Goal: Task Accomplishment & Management: Complete application form

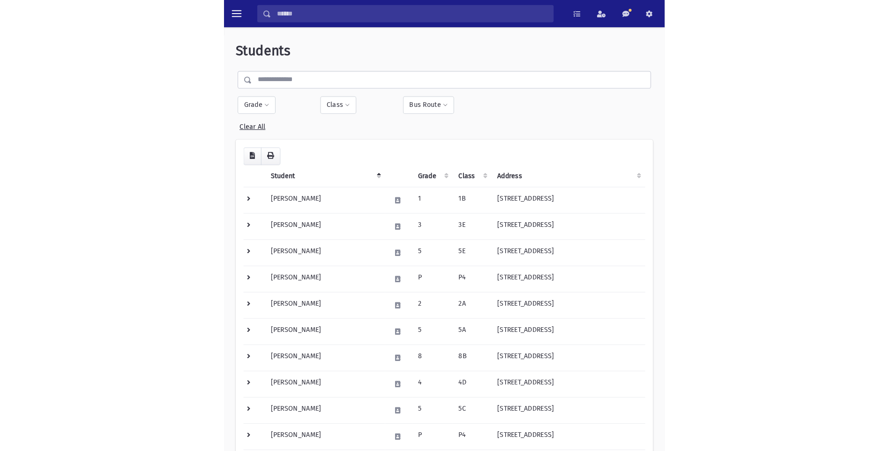
scroll to position [212, 0]
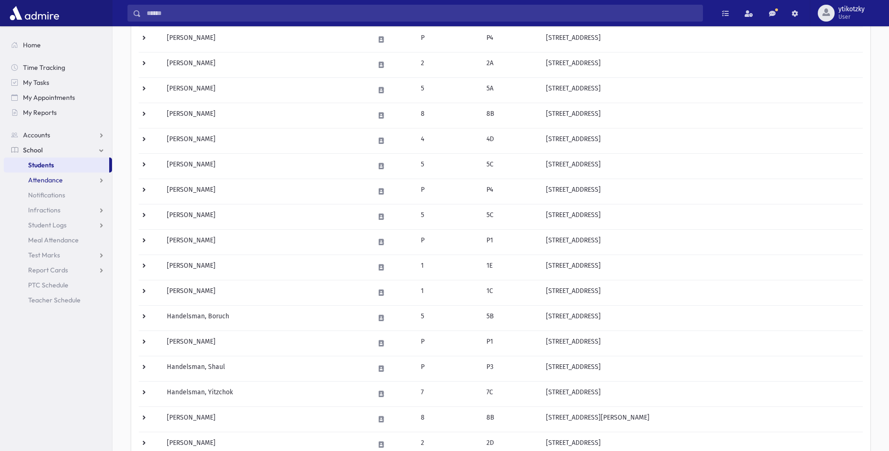
click at [40, 181] on span "Attendance" at bounding box center [45, 180] width 35 height 8
click at [50, 195] on span "Entry" at bounding box center [44, 195] width 16 height 8
click at [54, 179] on span "Attendance" at bounding box center [45, 180] width 35 height 8
click at [56, 181] on span "Attendance" at bounding box center [45, 180] width 35 height 8
click at [46, 193] on span "Entry" at bounding box center [44, 195] width 16 height 8
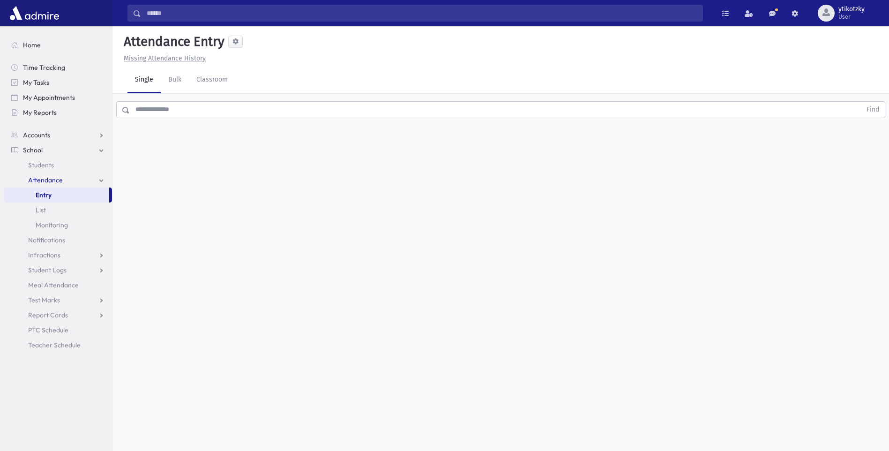
click at [442, 151] on div "Attendance Entry Missing Attendance History Single Bulk Classroom Find 0 record…" at bounding box center [501, 238] width 777 height 425
click at [294, 106] on input "text" at bounding box center [496, 109] width 732 height 17
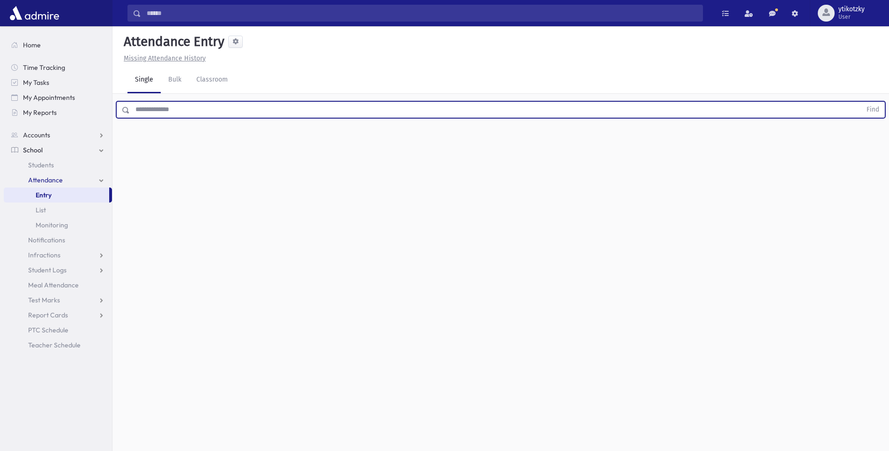
click at [153, 117] on input "text" at bounding box center [496, 109] width 732 height 17
click at [861, 102] on button "Find" at bounding box center [873, 110] width 24 height 16
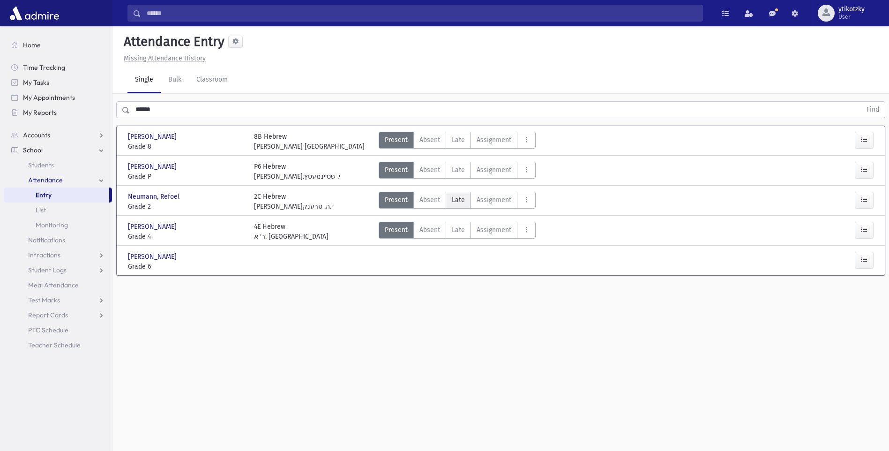
click at [457, 198] on span "Late" at bounding box center [458, 200] width 13 height 10
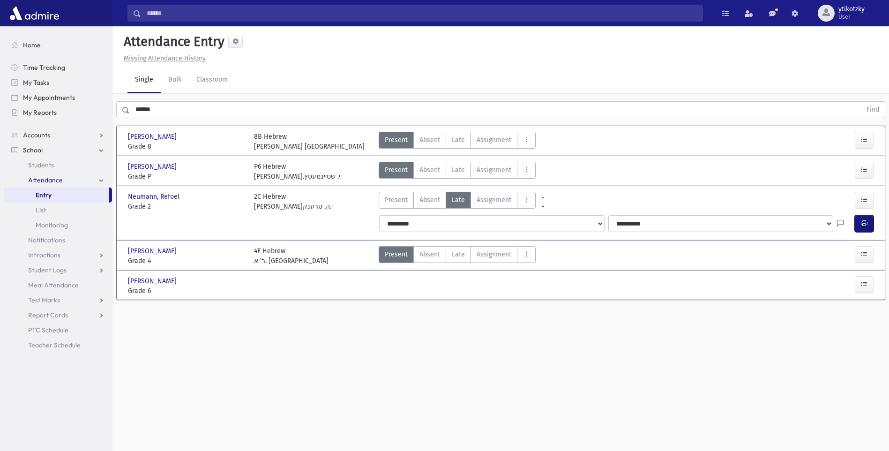
click at [868, 221] on button "button" at bounding box center [864, 223] width 19 height 17
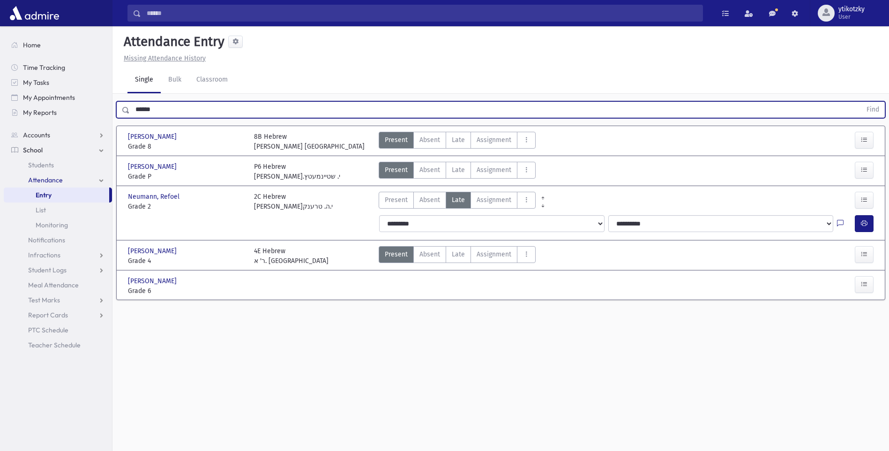
drag, startPoint x: 160, startPoint y: 105, endPoint x: -2, endPoint y: 111, distance: 161.8
click at [0, 111] on html "Search Results All Accounts Students" at bounding box center [444, 225] width 889 height 451
click at [861, 102] on button "Find" at bounding box center [873, 110] width 24 height 16
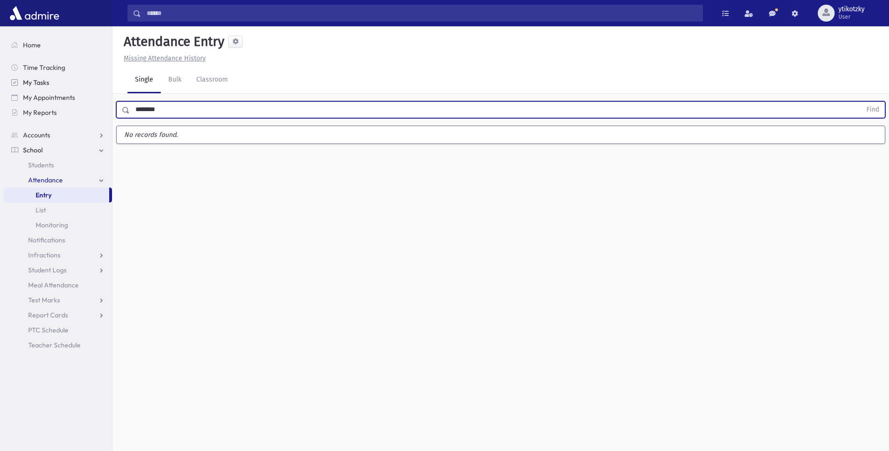
click at [861, 102] on button "Find" at bounding box center [873, 110] width 24 height 16
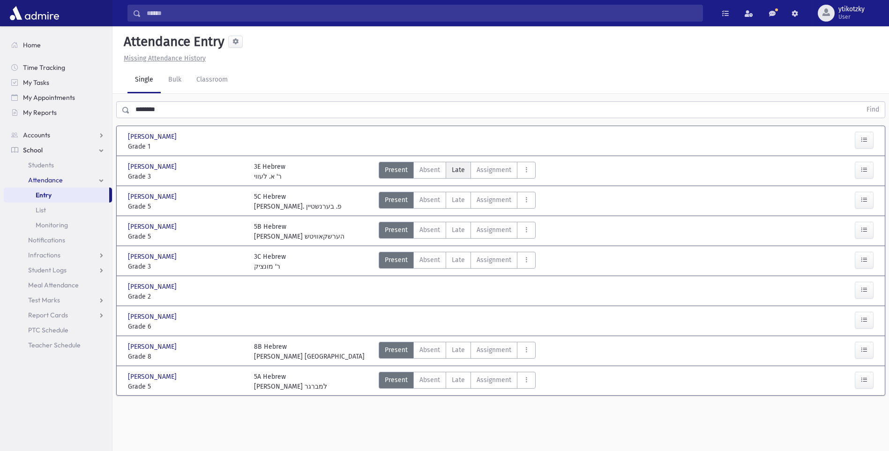
click at [464, 173] on label "Late Late" at bounding box center [458, 170] width 25 height 17
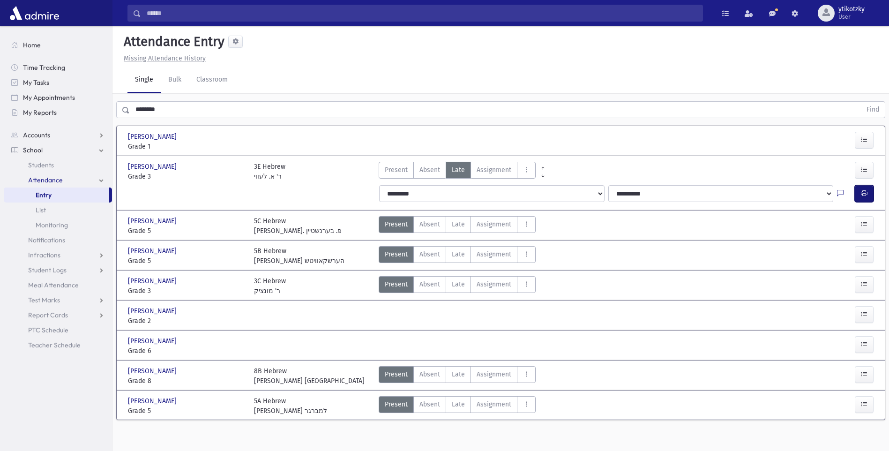
click at [861, 194] on button "button" at bounding box center [864, 193] width 19 height 17
click at [862, 313] on icon "button" at bounding box center [864, 314] width 7 height 8
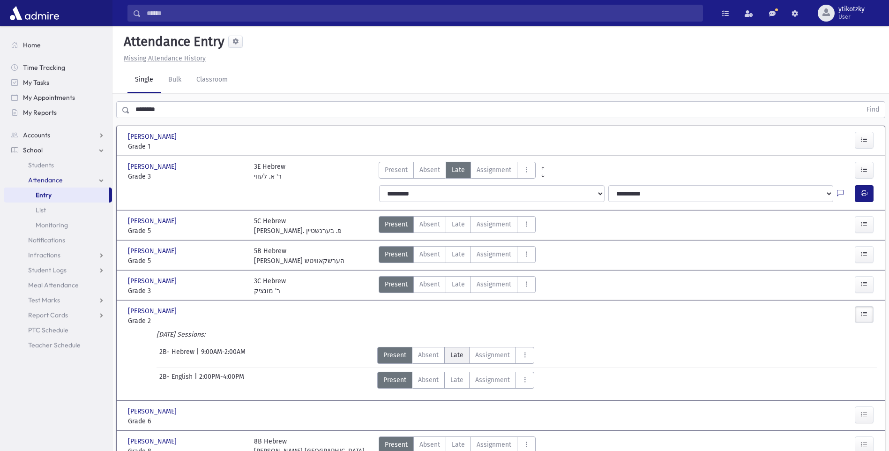
click at [460, 360] on label "Late Late" at bounding box center [456, 355] width 25 height 17
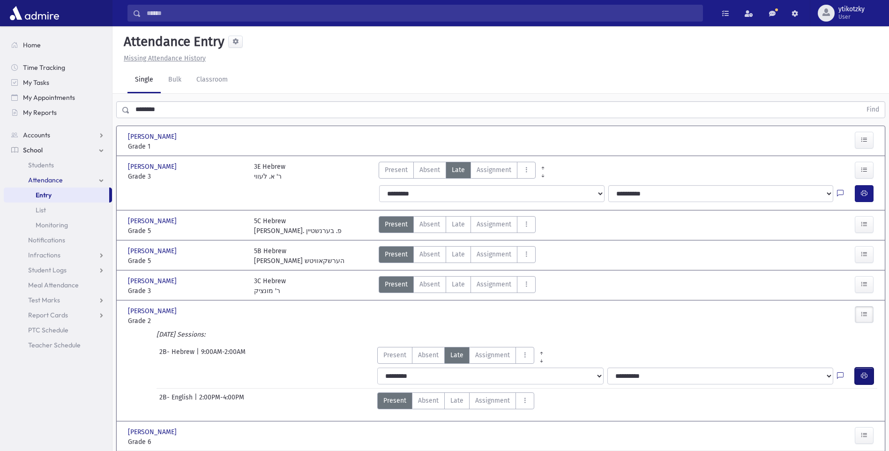
click at [869, 374] on button "button" at bounding box center [864, 376] width 19 height 17
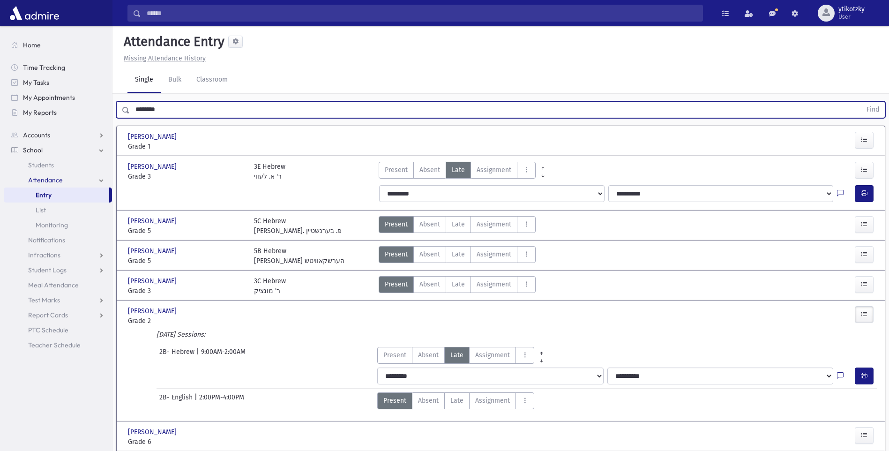
drag, startPoint x: 154, startPoint y: 114, endPoint x: 139, endPoint y: 114, distance: 15.0
click at [139, 114] on input "********" at bounding box center [496, 109] width 732 height 17
type input "*"
click at [861, 102] on button "Find" at bounding box center [873, 110] width 24 height 16
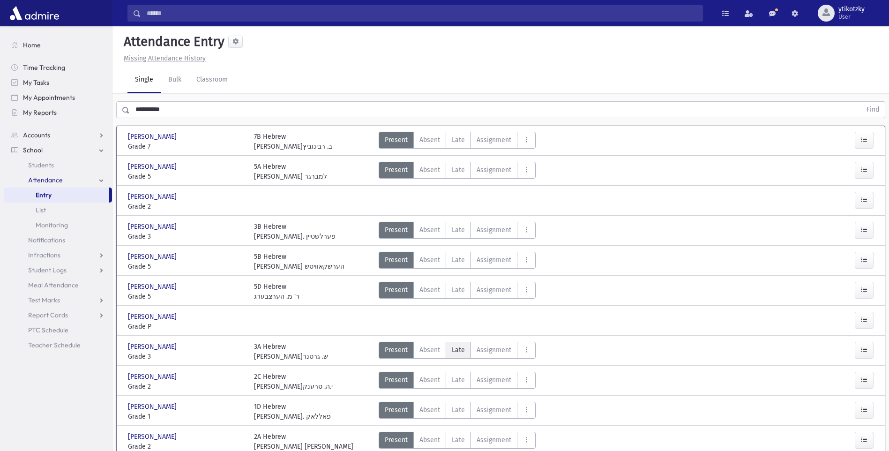
click at [450, 349] on label "Late Late" at bounding box center [458, 350] width 25 height 17
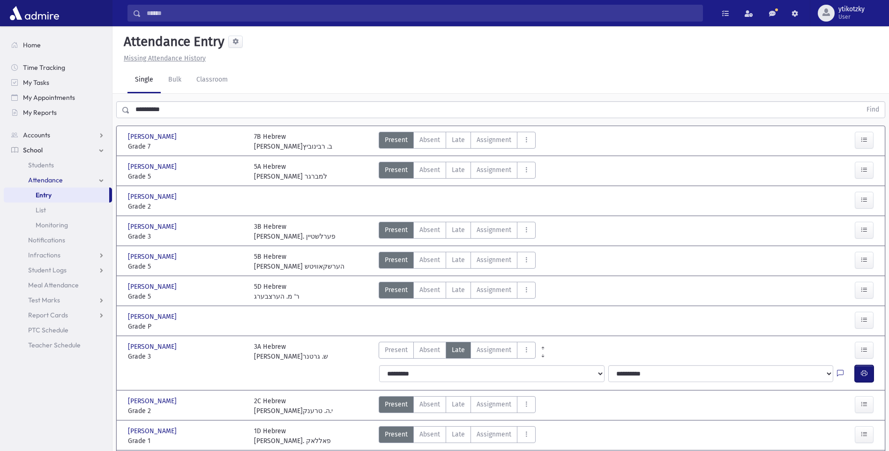
click at [859, 371] on button "button" at bounding box center [864, 373] width 19 height 17
drag, startPoint x: 137, startPoint y: 111, endPoint x: 71, endPoint y: 106, distance: 66.3
click at [71, 106] on div "Search Results All Accounts" at bounding box center [444, 302] width 889 height 604
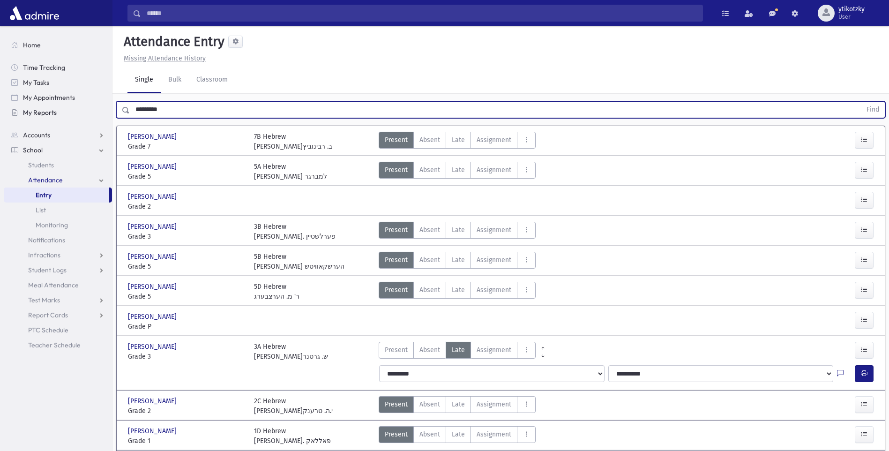
click at [861, 102] on button "Find" at bounding box center [873, 110] width 24 height 16
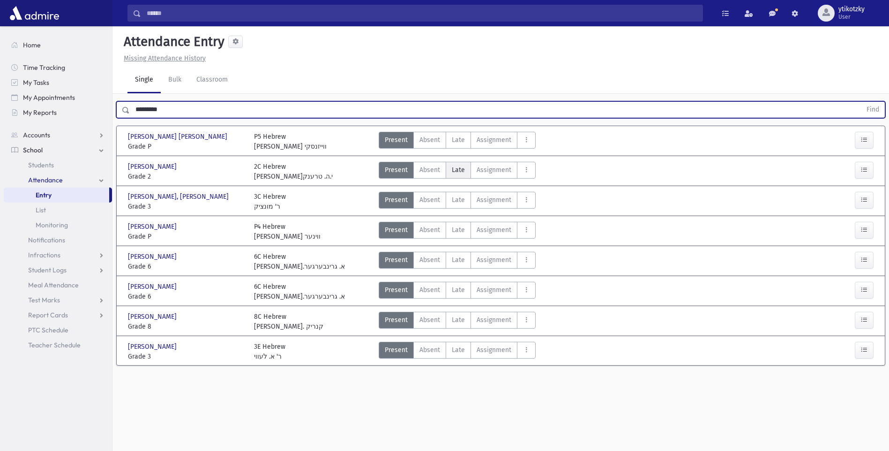
click at [457, 168] on span "Late" at bounding box center [458, 170] width 13 height 10
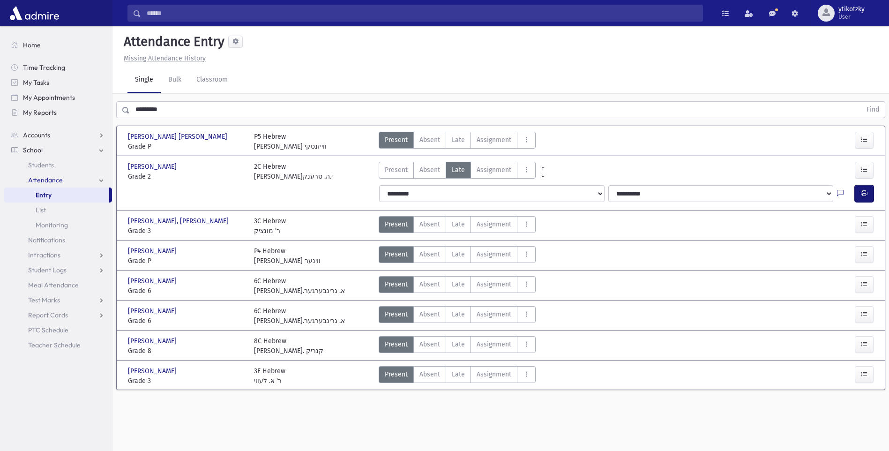
click at [868, 189] on button "button" at bounding box center [864, 193] width 19 height 17
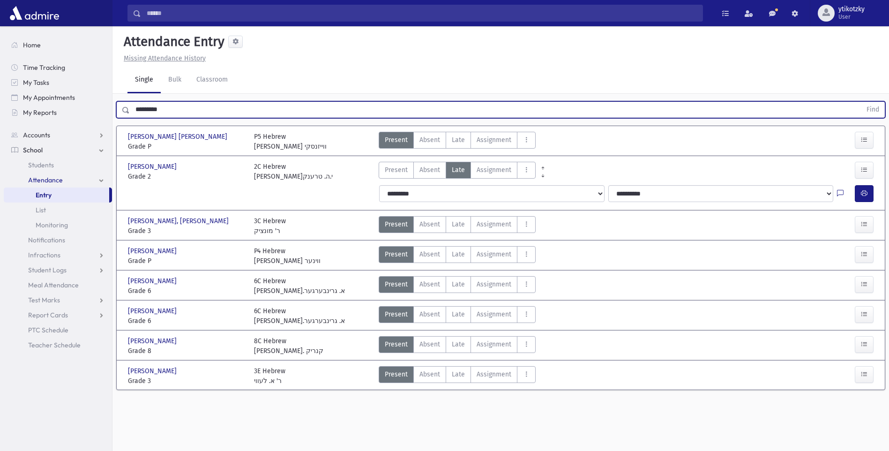
drag, startPoint x: 182, startPoint y: 112, endPoint x: 114, endPoint y: 106, distance: 68.2
click at [114, 106] on div "********* Find" at bounding box center [501, 108] width 777 height 28
click at [861, 102] on button "Find" at bounding box center [873, 110] width 24 height 16
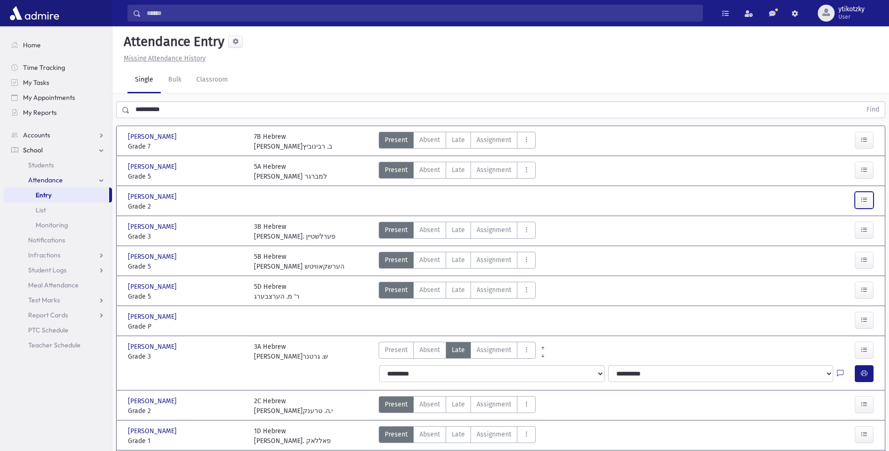
click at [863, 200] on icon "button" at bounding box center [864, 200] width 7 height 8
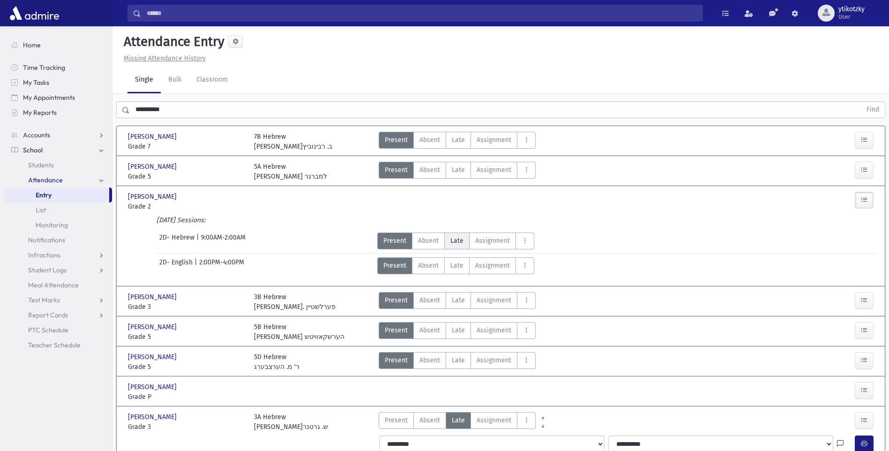
click at [458, 243] on span "Late" at bounding box center [456, 241] width 13 height 10
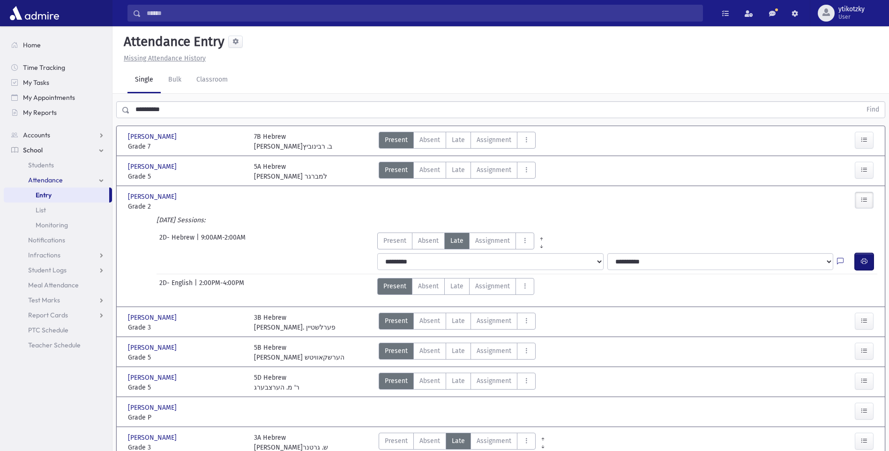
click at [863, 255] on button "button" at bounding box center [864, 261] width 19 height 17
click at [87, 109] on div "Search Results All Accounts" at bounding box center [444, 347] width 889 height 695
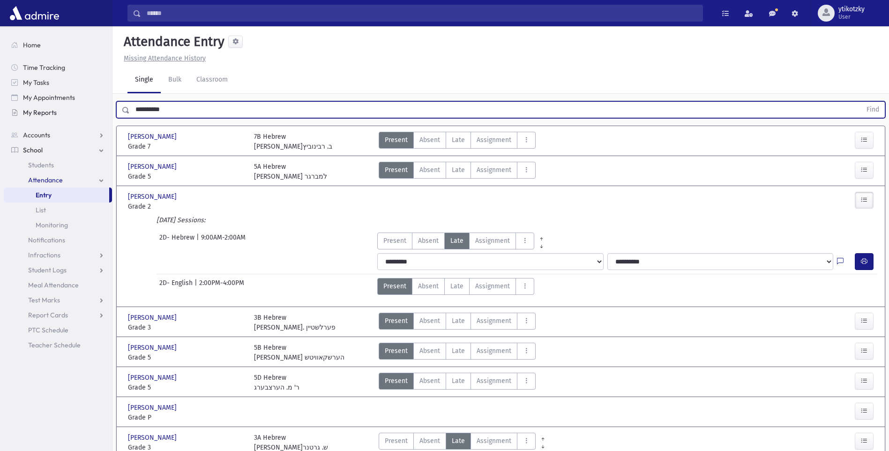
drag, startPoint x: 179, startPoint y: 115, endPoint x: 64, endPoint y: 114, distance: 114.9
click at [64, 114] on div "Search Results All Accounts" at bounding box center [444, 347] width 889 height 695
click at [861, 102] on button "Find" at bounding box center [873, 110] width 24 height 16
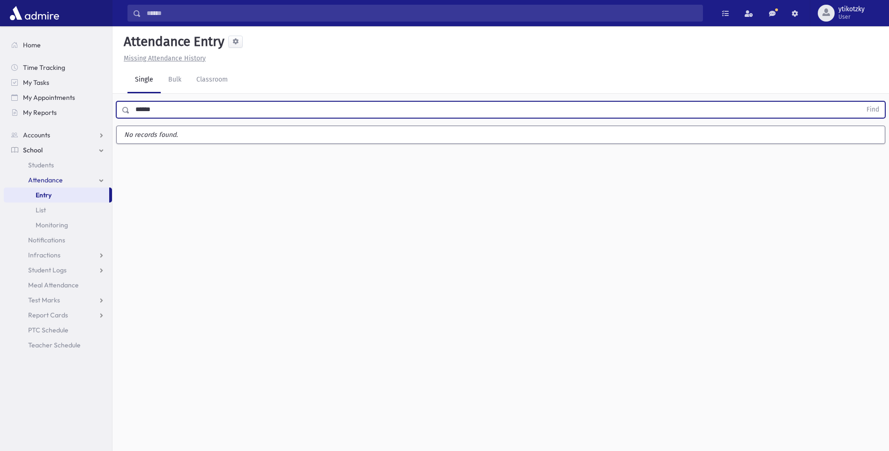
click at [861, 102] on button "Find" at bounding box center [873, 110] width 24 height 16
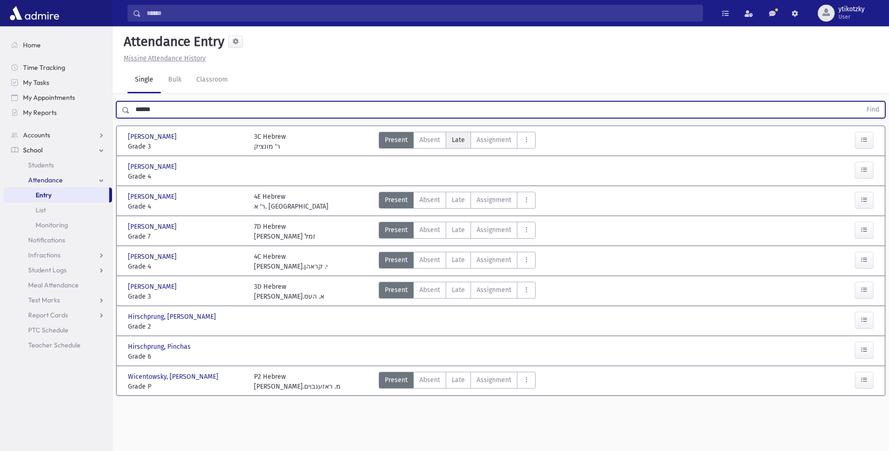
click at [453, 135] on span "Late" at bounding box center [458, 140] width 13 height 10
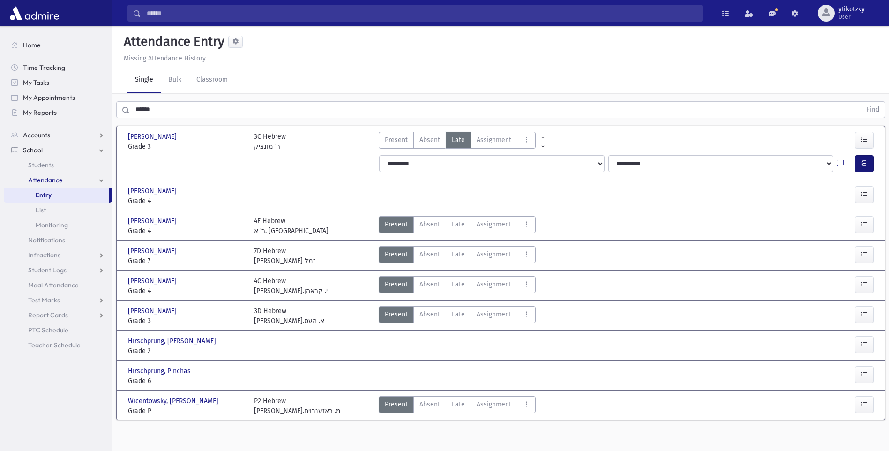
click at [855, 165] on div "**********" at bounding box center [626, 163] width 502 height 17
click at [868, 163] on button "button" at bounding box center [864, 163] width 19 height 17
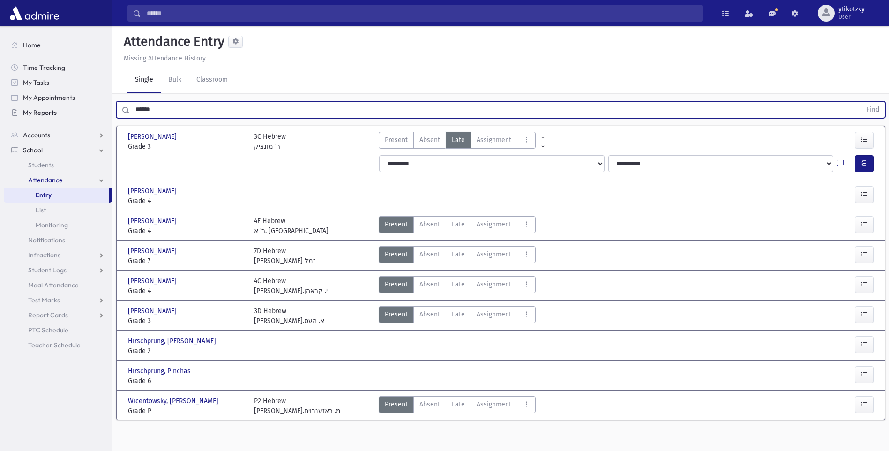
drag, startPoint x: 171, startPoint y: 112, endPoint x: 90, endPoint y: 112, distance: 81.6
click at [90, 112] on div "Search Results All Accounts" at bounding box center [444, 236] width 889 height 472
click at [861, 102] on button "Find" at bounding box center [873, 110] width 24 height 16
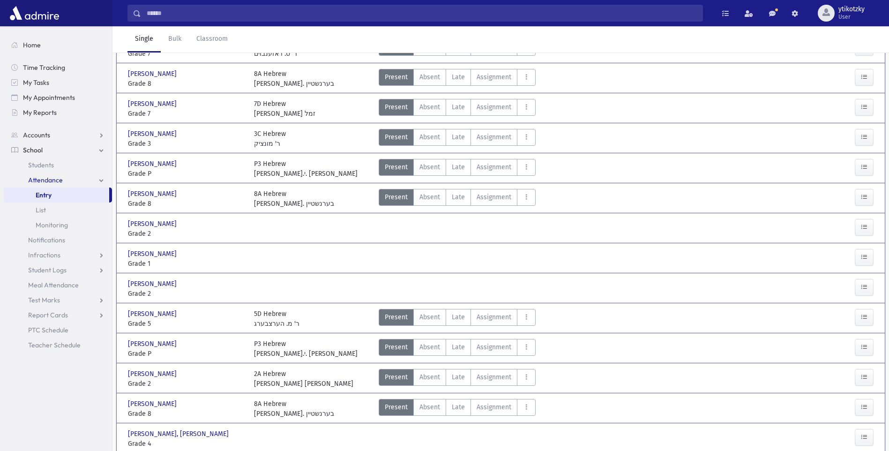
scroll to position [94, 0]
click at [864, 225] on icon "button" at bounding box center [864, 226] width 7 height 8
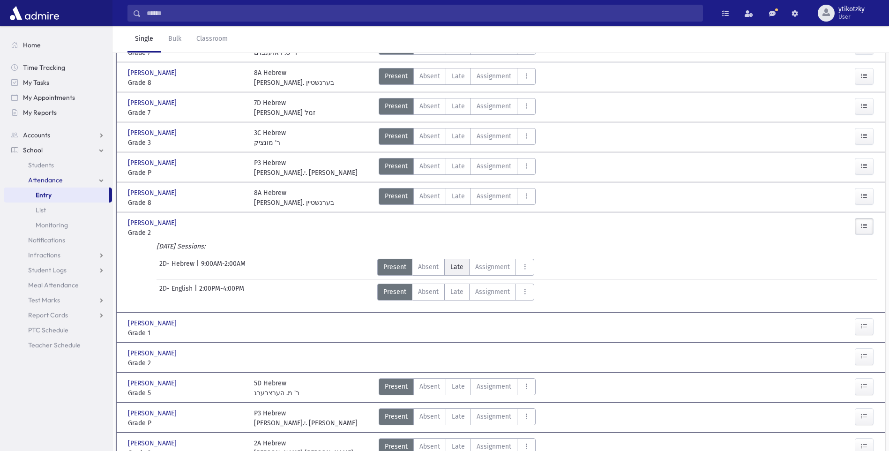
click at [456, 264] on span "Late" at bounding box center [456, 267] width 13 height 10
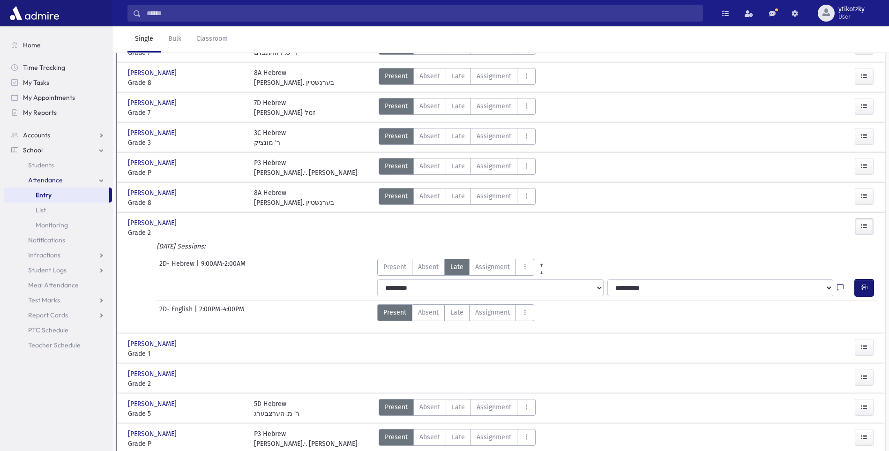
click at [869, 287] on button "button" at bounding box center [864, 287] width 19 height 17
click at [459, 135] on span "Late" at bounding box center [458, 136] width 13 height 10
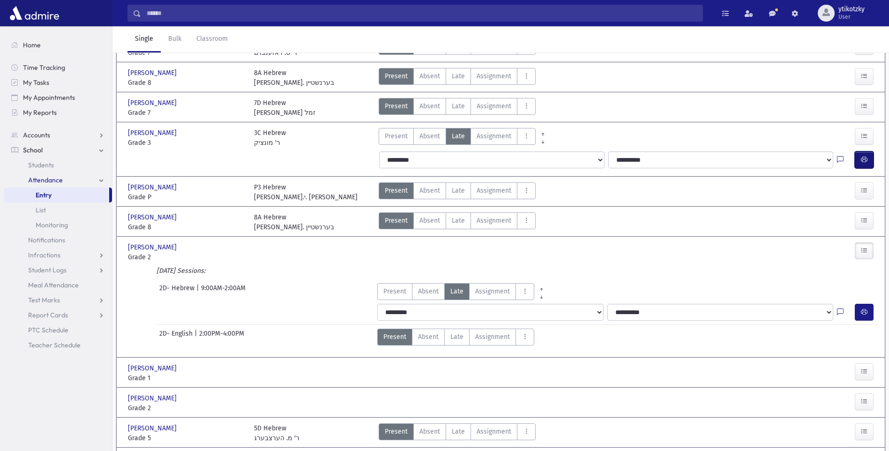
click at [862, 156] on icon "button" at bounding box center [864, 160] width 7 height 8
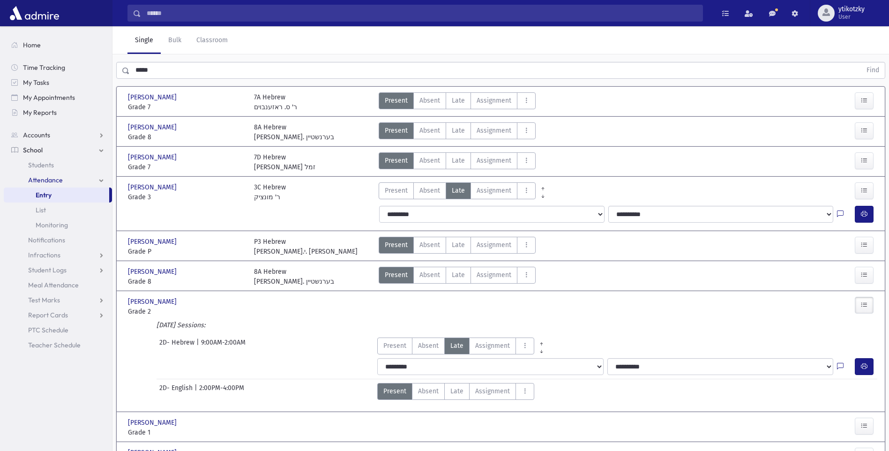
scroll to position [0, 0]
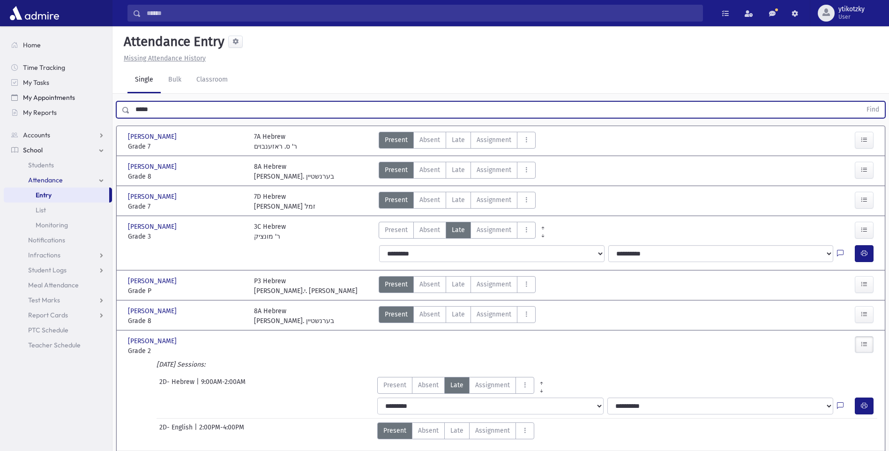
drag, startPoint x: 165, startPoint y: 105, endPoint x: 24, endPoint y: 103, distance: 141.6
click at [24, 103] on div "Search Results All Accounts" at bounding box center [444, 392] width 889 height 785
click at [861, 102] on button "Find" at bounding box center [873, 110] width 24 height 16
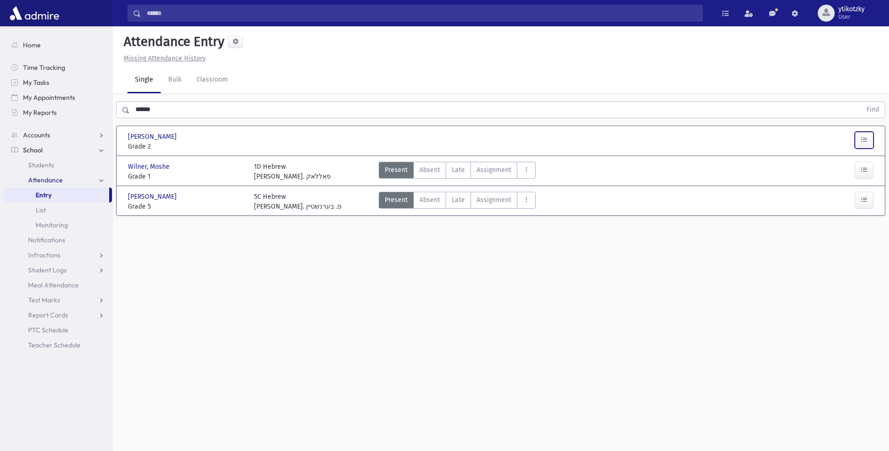
click at [863, 137] on icon "button" at bounding box center [864, 140] width 7 height 8
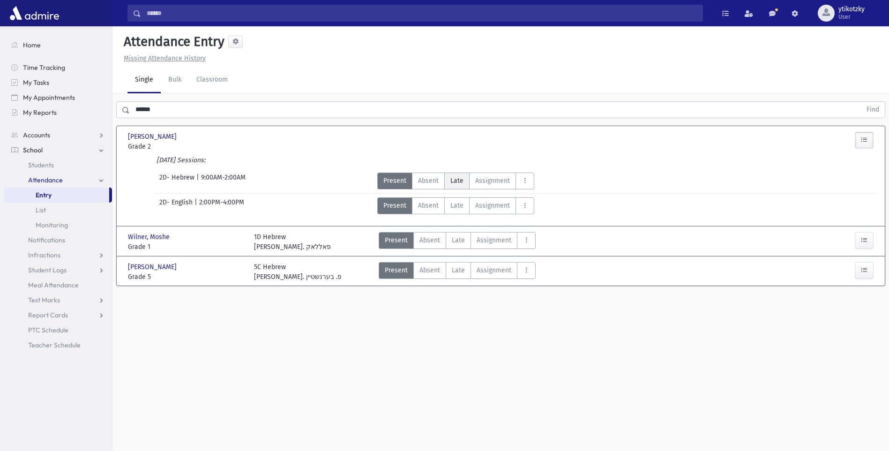
click at [459, 183] on span "Late" at bounding box center [456, 181] width 13 height 10
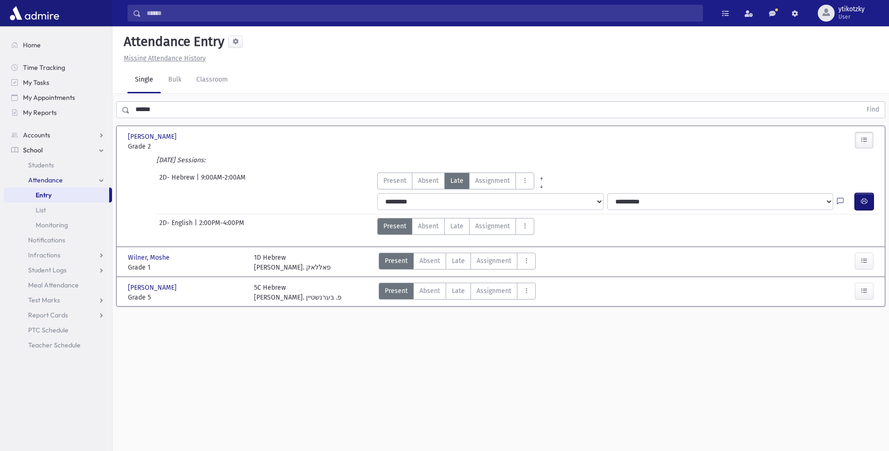
click at [866, 203] on icon "button" at bounding box center [864, 201] width 7 height 8
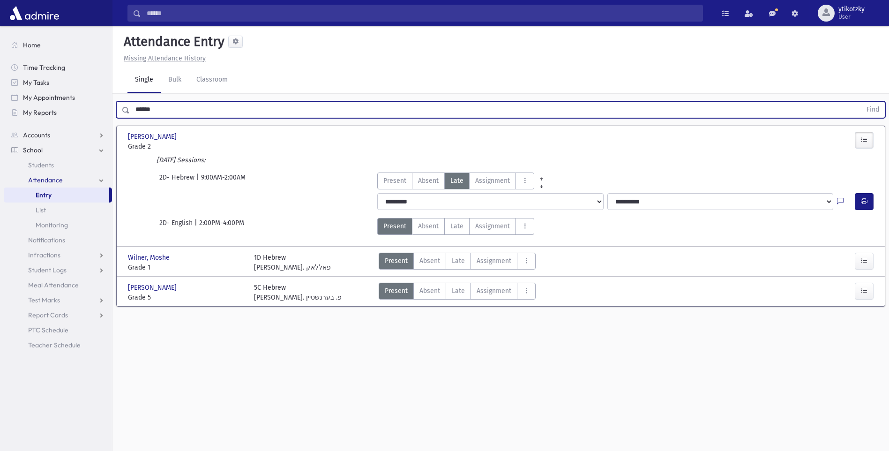
drag, startPoint x: 147, startPoint y: 115, endPoint x: 142, endPoint y: 115, distance: 5.2
click at [142, 115] on input "******" at bounding box center [496, 109] width 732 height 17
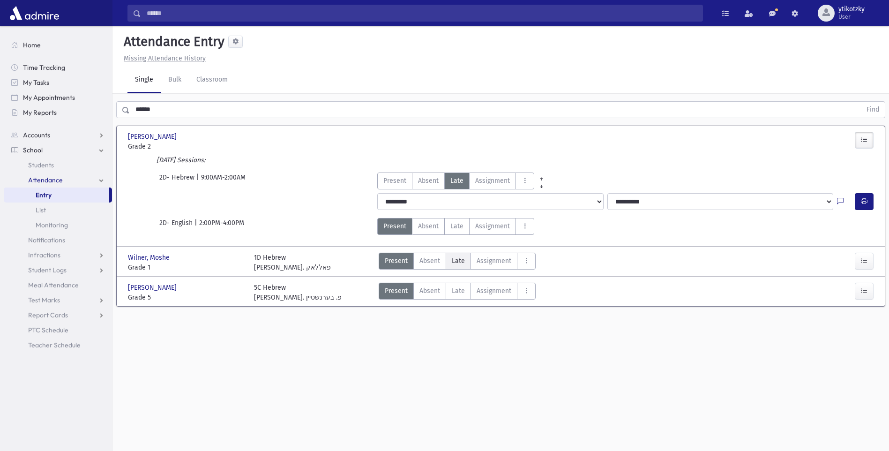
click at [458, 264] on span "Late" at bounding box center [458, 261] width 13 height 10
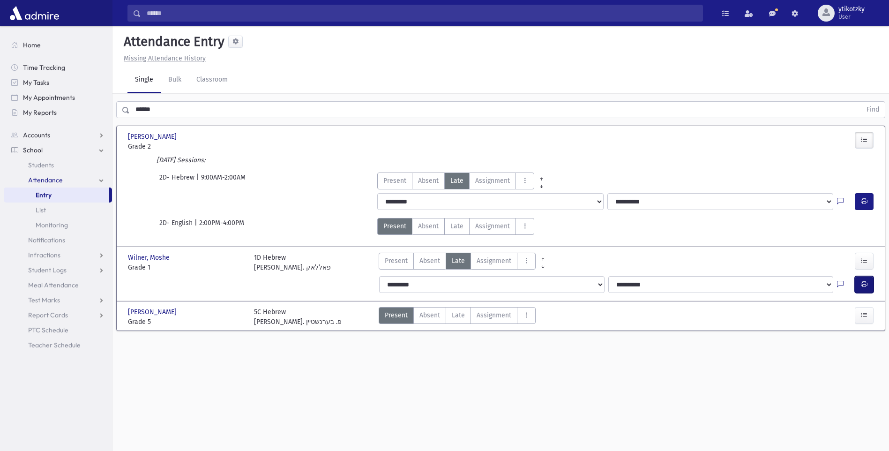
click at [863, 289] on button "button" at bounding box center [864, 284] width 19 height 17
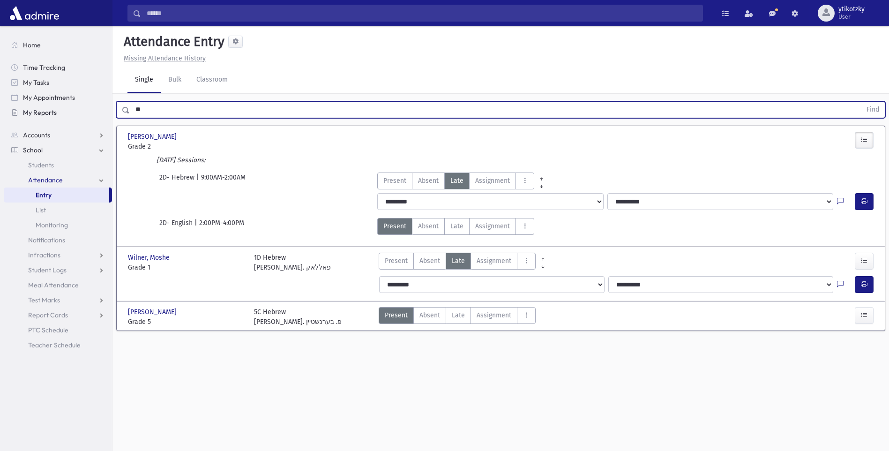
type input "*"
click at [861, 102] on button "Find" at bounding box center [873, 110] width 24 height 16
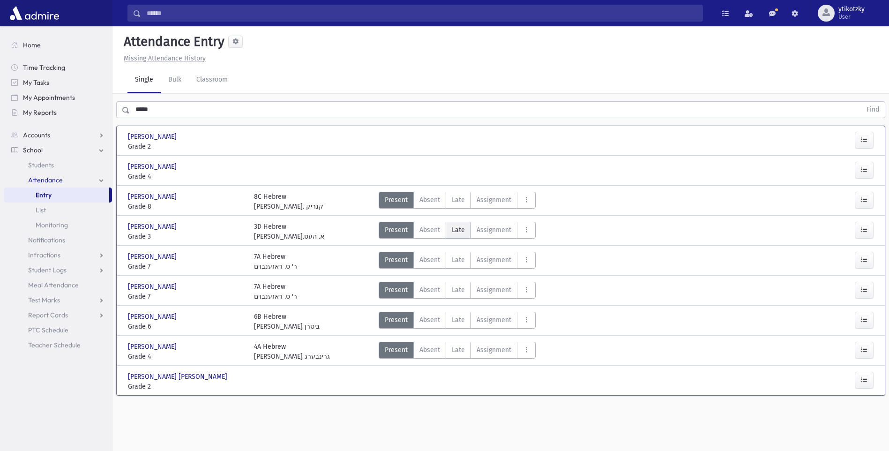
click at [452, 226] on span "Late" at bounding box center [458, 230] width 13 height 10
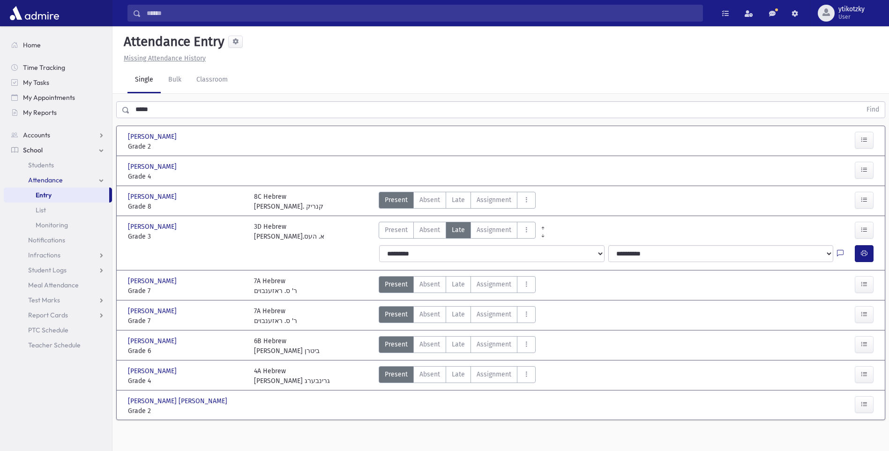
click at [854, 258] on div at bounding box center [846, 253] width 18 height 17
click at [863, 253] on icon "button" at bounding box center [864, 253] width 7 height 8
drag, startPoint x: 169, startPoint y: 108, endPoint x: 67, endPoint y: 108, distance: 101.7
click at [68, 108] on div "Search Results All Accounts" at bounding box center [444, 236] width 889 height 472
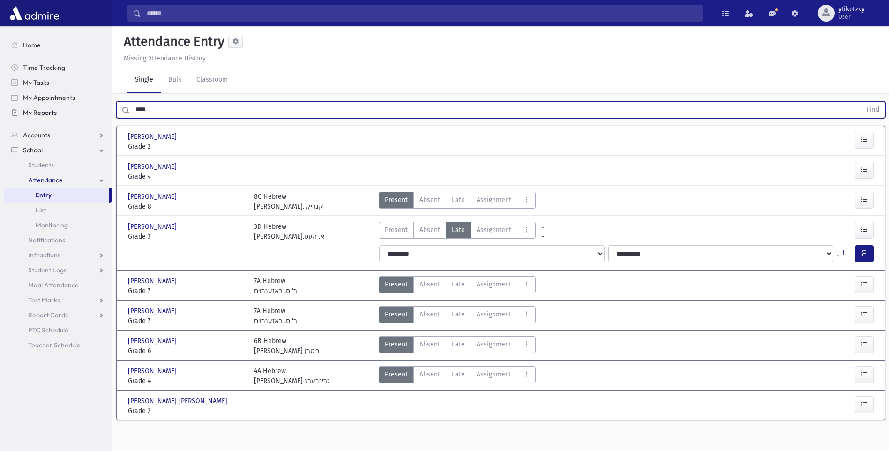
click at [861, 102] on button "Find" at bounding box center [873, 110] width 24 height 16
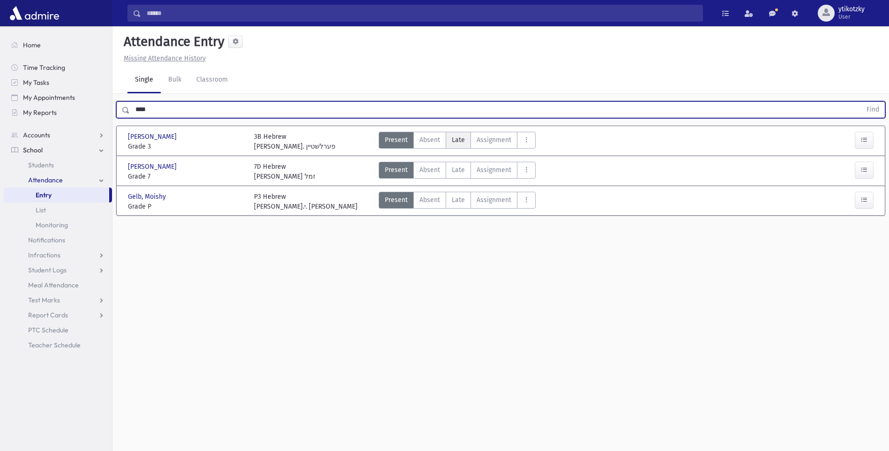
click at [447, 135] on label "Late Late" at bounding box center [458, 140] width 25 height 17
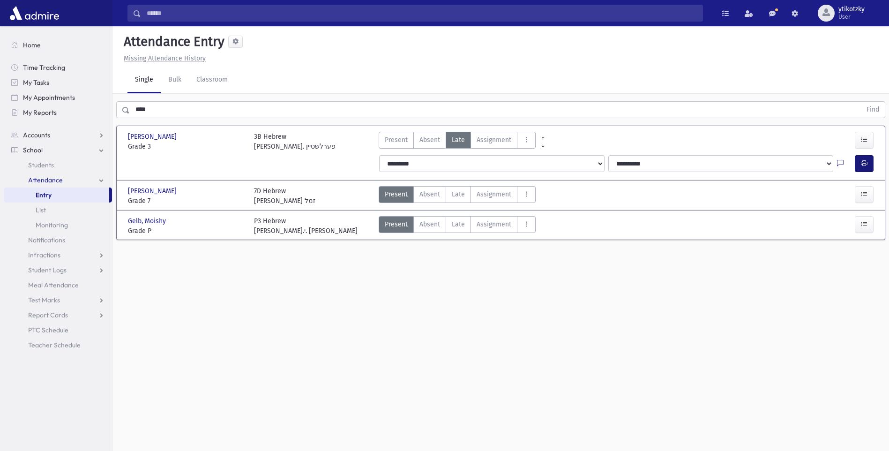
click at [876, 167] on div at bounding box center [866, 163] width 23 height 17
click at [872, 167] on button "button" at bounding box center [864, 163] width 19 height 17
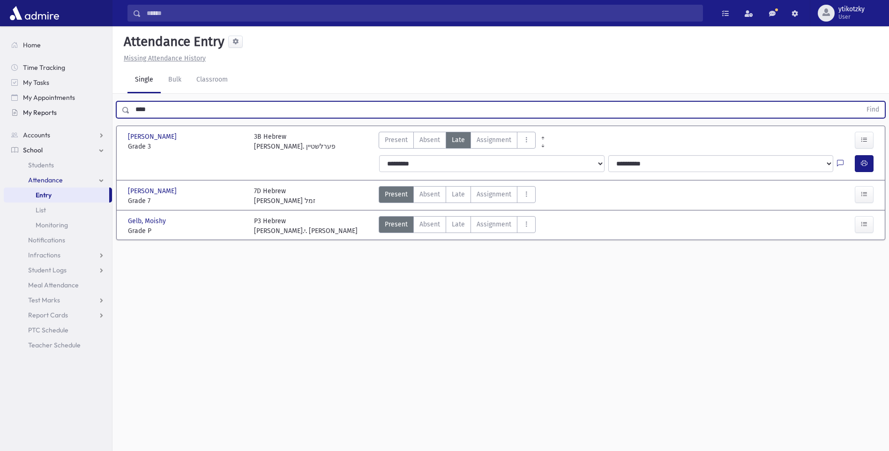
drag, startPoint x: 174, startPoint y: 110, endPoint x: 75, endPoint y: 109, distance: 99.4
click at [76, 109] on div "Search Results All Accounts" at bounding box center [444, 236] width 889 height 472
click at [861, 102] on button "Find" at bounding box center [873, 110] width 24 height 16
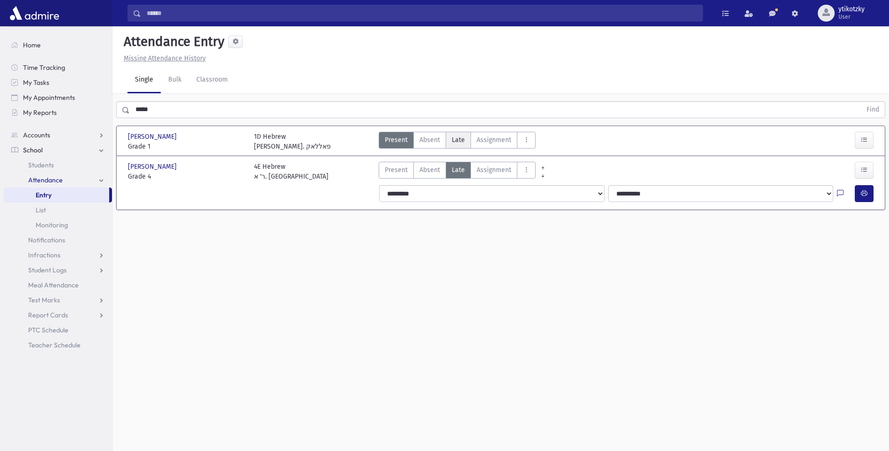
click at [449, 142] on label "Late Late" at bounding box center [458, 140] width 25 height 17
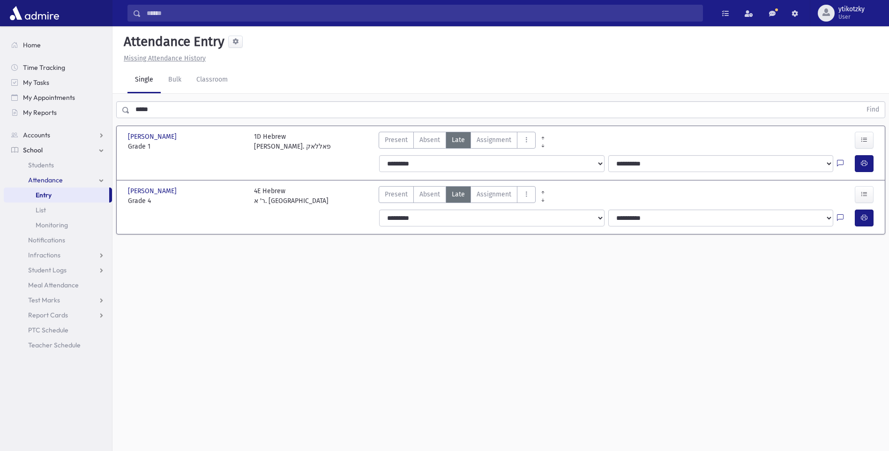
click at [853, 164] on div at bounding box center [846, 163] width 18 height 17
click at [867, 161] on icon "button" at bounding box center [864, 163] width 7 height 8
drag, startPoint x: 100, startPoint y: 100, endPoint x: -2, endPoint y: 113, distance: 102.5
click at [0, 113] on html "Search Results All Accounts Students" at bounding box center [444, 225] width 889 height 451
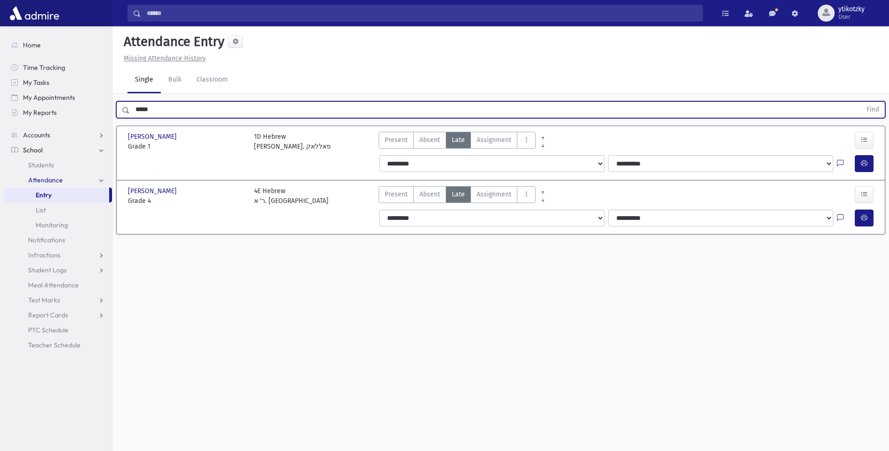
click at [153, 107] on input "*****" at bounding box center [496, 109] width 732 height 17
click at [861, 102] on button "Find" at bounding box center [873, 110] width 24 height 16
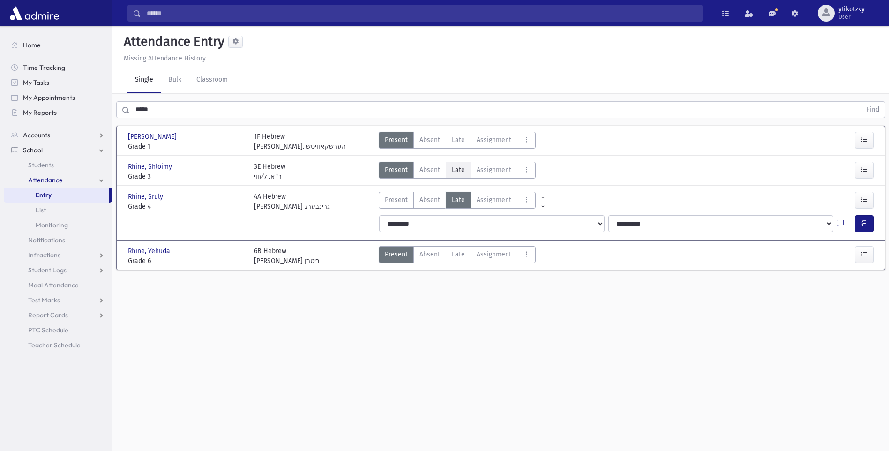
click at [446, 168] on label "Late Late" at bounding box center [458, 170] width 25 height 17
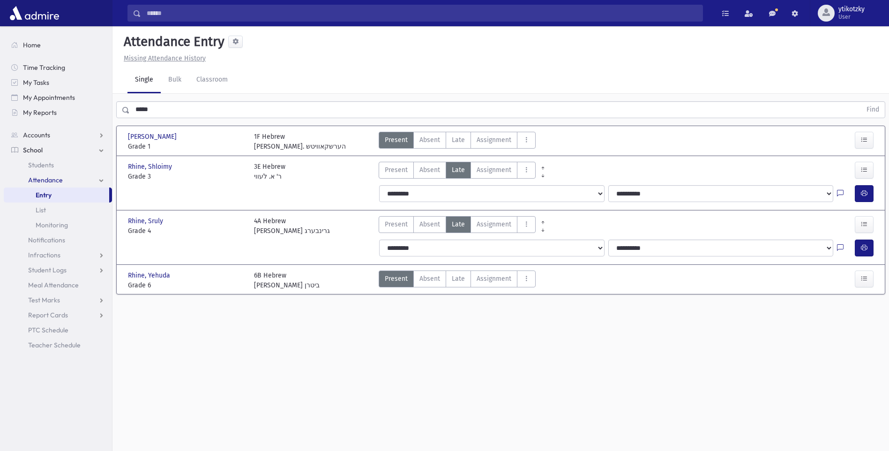
click at [875, 195] on div at bounding box center [866, 193] width 23 height 17
click at [869, 195] on button "button" at bounding box center [864, 193] width 19 height 17
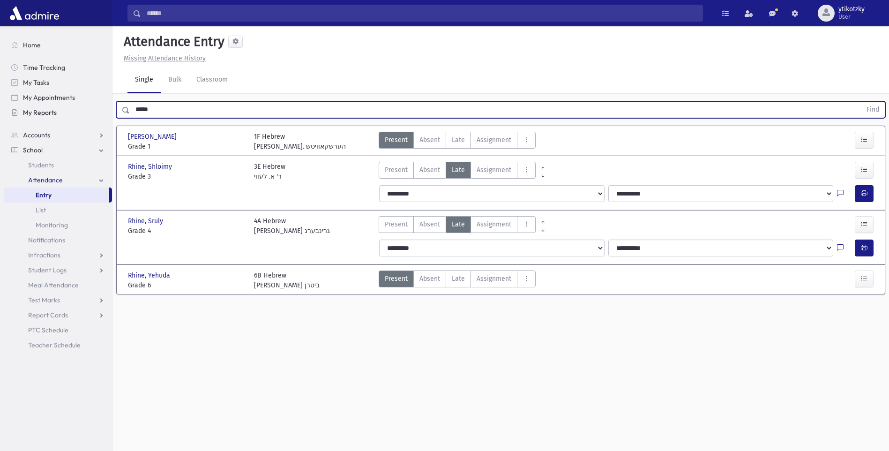
drag, startPoint x: 166, startPoint y: 109, endPoint x: 107, endPoint y: 115, distance: 59.4
click at [107, 115] on div "Search Results All Accounts" at bounding box center [444, 236] width 889 height 472
click at [861, 102] on button "Find" at bounding box center [873, 110] width 24 height 16
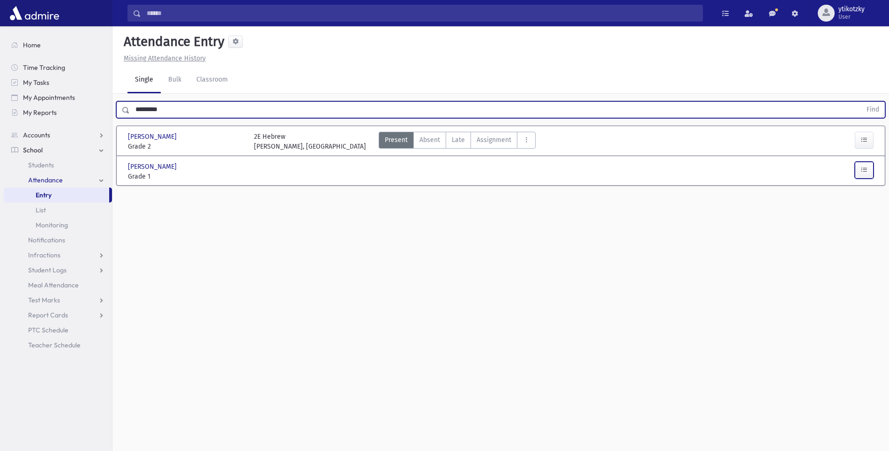
click at [869, 170] on button "button" at bounding box center [864, 170] width 19 height 17
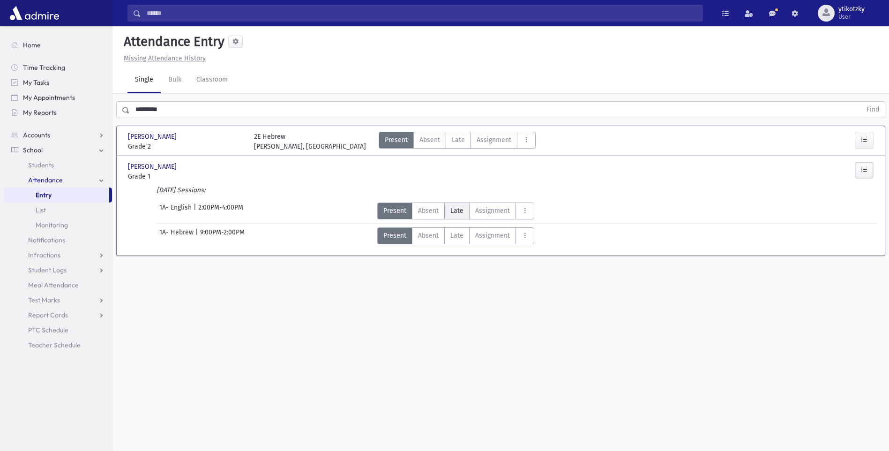
click at [459, 213] on span "Late" at bounding box center [456, 211] width 13 height 10
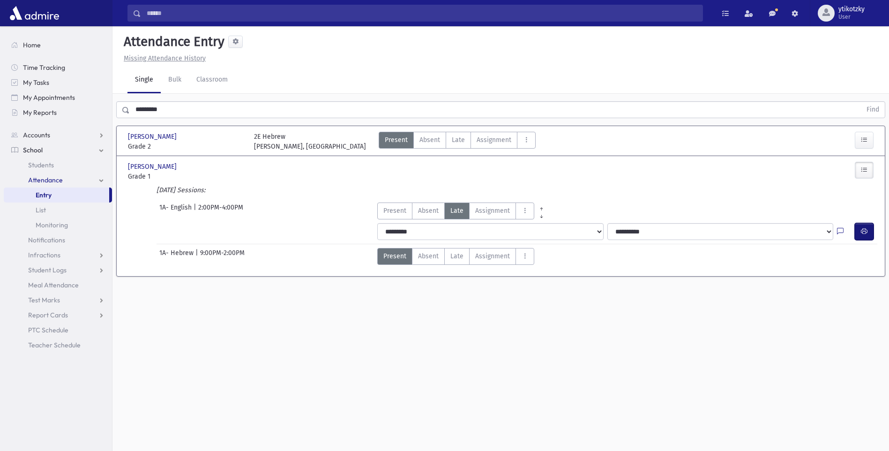
click at [860, 229] on button "button" at bounding box center [864, 231] width 19 height 17
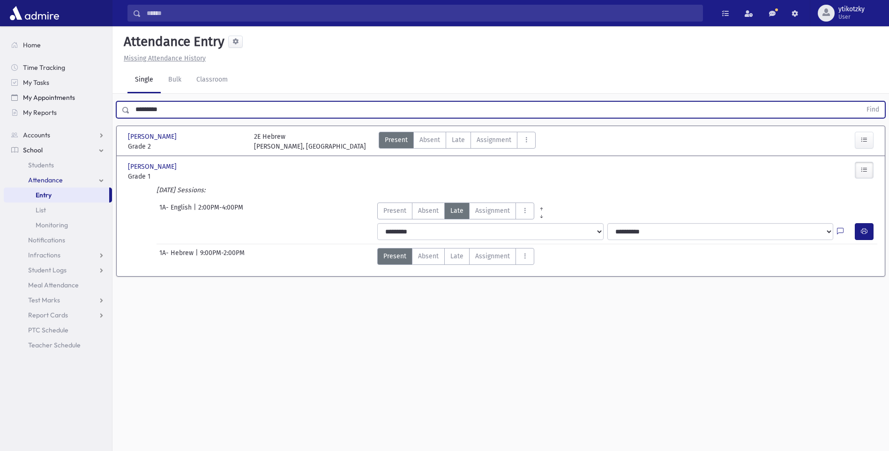
drag, startPoint x: 167, startPoint y: 112, endPoint x: 80, endPoint y: 98, distance: 88.8
click at [80, 98] on div "Search Results All Accounts" at bounding box center [444, 236] width 889 height 472
click at [861, 102] on button "Find" at bounding box center [873, 110] width 24 height 16
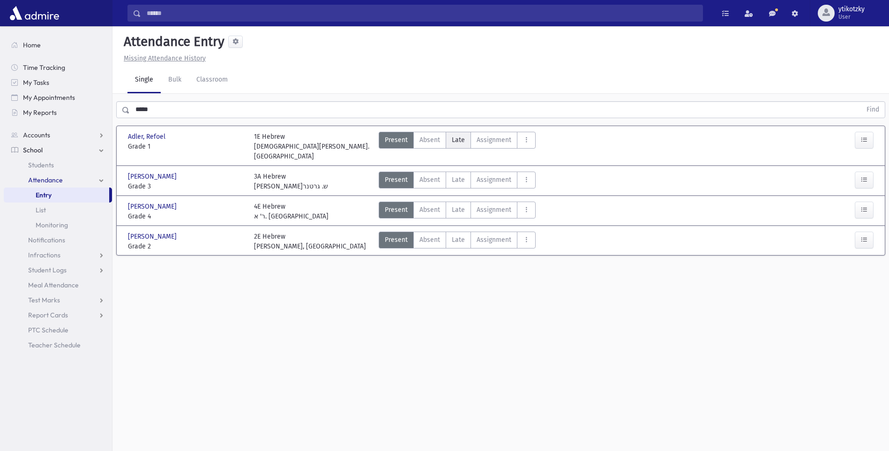
click at [464, 138] on span "Late" at bounding box center [458, 140] width 13 height 10
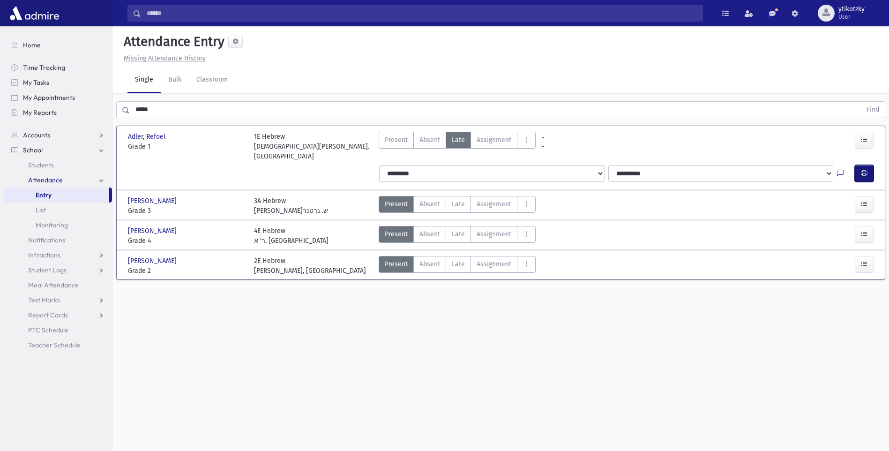
click at [869, 166] on button "button" at bounding box center [864, 173] width 19 height 17
drag, startPoint x: 146, startPoint y: 105, endPoint x: 101, endPoint y: 100, distance: 44.8
click at [101, 100] on div "Search Results All Accounts" at bounding box center [444, 236] width 889 height 472
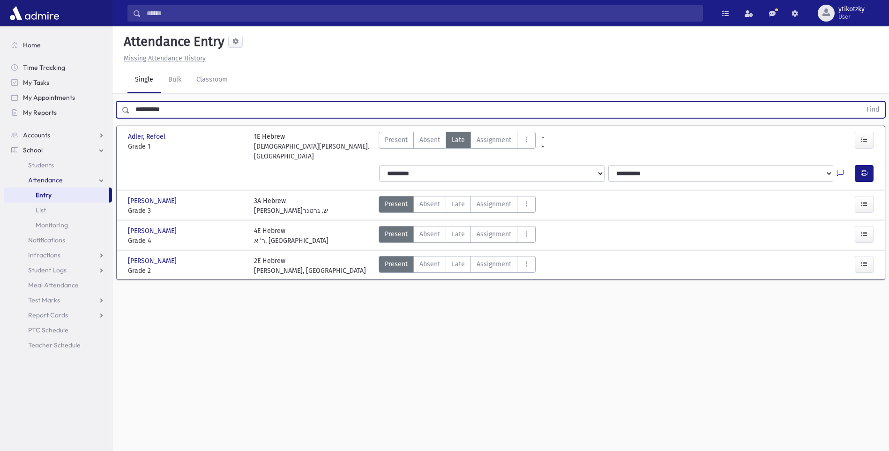
click at [861, 102] on button "Find" at bounding box center [873, 110] width 24 height 16
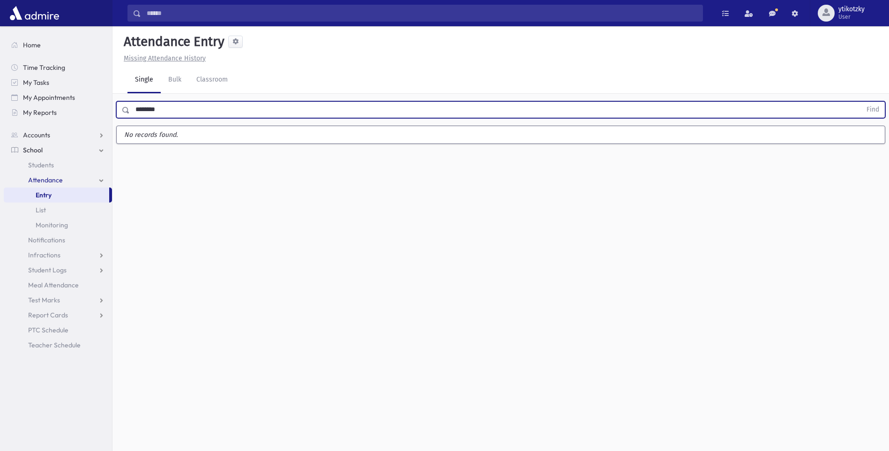
click at [861, 102] on button "Find" at bounding box center [873, 110] width 24 height 16
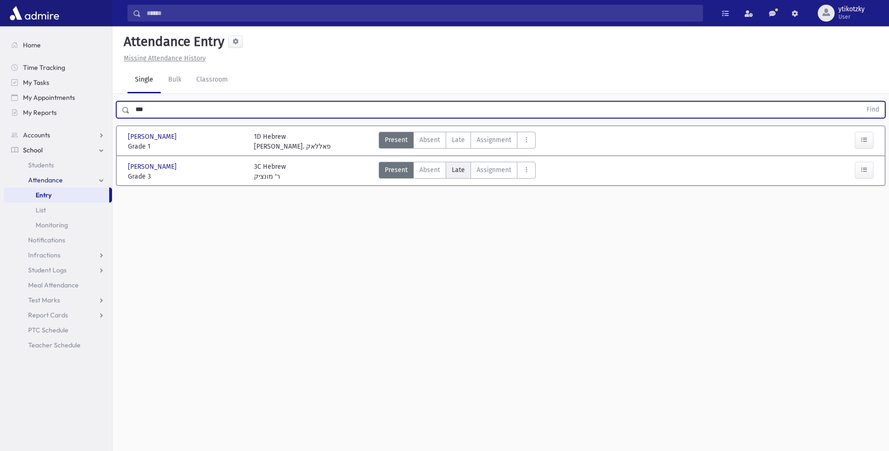
click at [458, 171] on span "Late" at bounding box center [458, 170] width 13 height 10
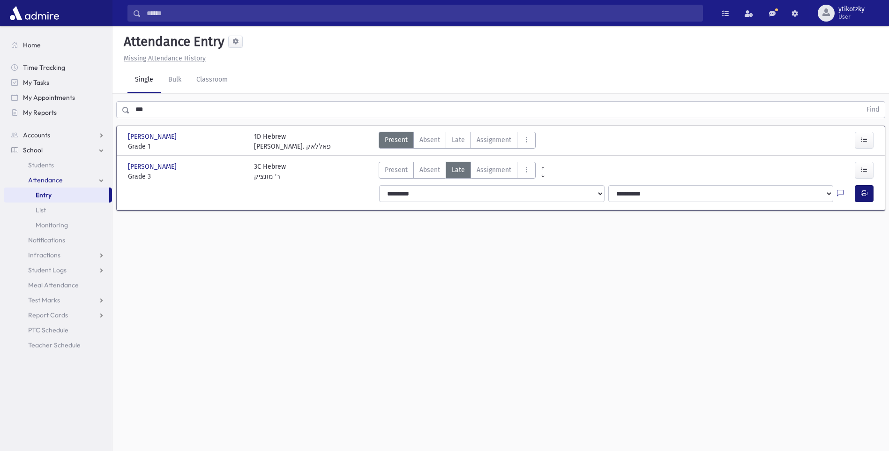
click at [856, 187] on div "**********" at bounding box center [626, 193] width 502 height 17
drag, startPoint x: 856, startPoint y: 187, endPoint x: 857, endPoint y: 191, distance: 4.9
click at [861, 191] on button "button" at bounding box center [864, 193] width 19 height 17
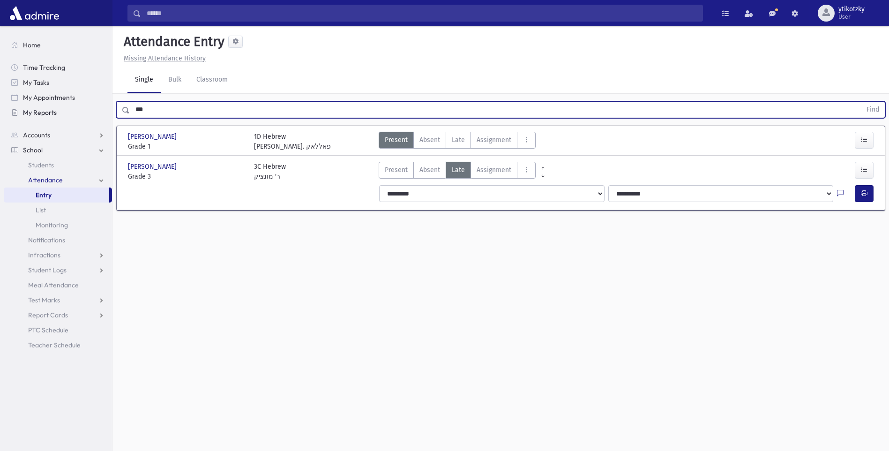
drag, startPoint x: 157, startPoint y: 110, endPoint x: 67, endPoint y: 112, distance: 90.5
click at [67, 112] on div "Search Results All Accounts" at bounding box center [444, 236] width 889 height 472
click at [861, 102] on button "Find" at bounding box center [873, 110] width 24 height 16
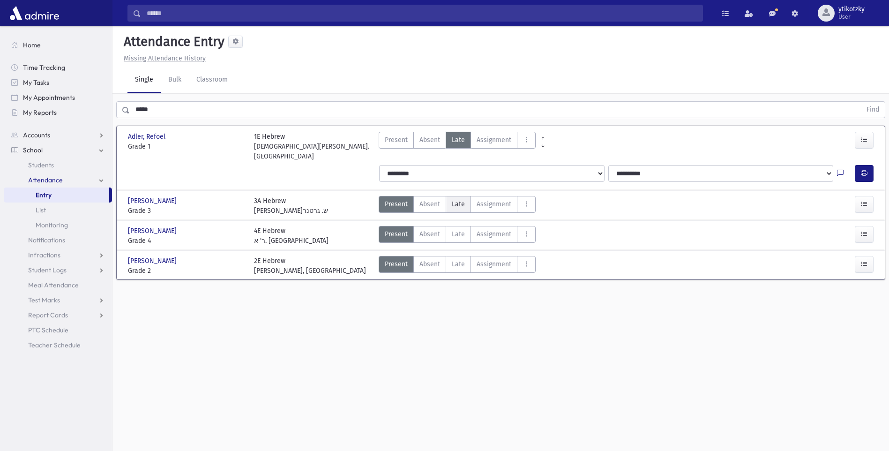
drag, startPoint x: 454, startPoint y: 189, endPoint x: 464, endPoint y: 191, distance: 9.5
click at [455, 199] on span "Late" at bounding box center [458, 204] width 13 height 10
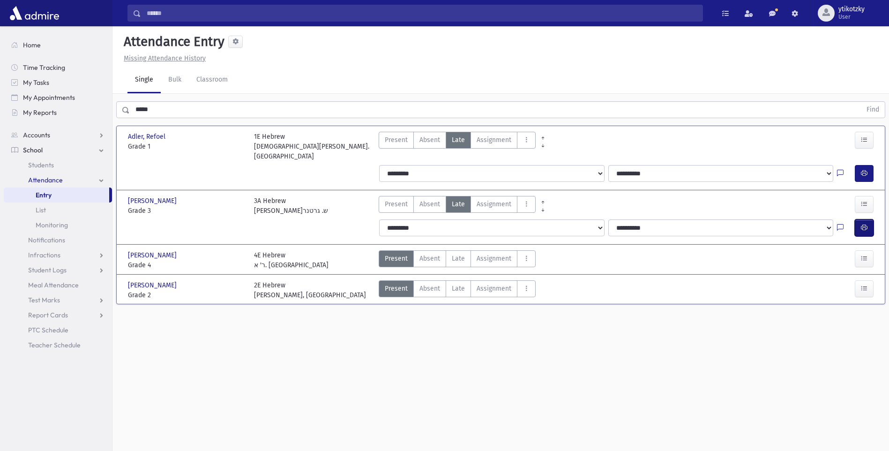
click at [865, 224] on icon "button" at bounding box center [864, 228] width 7 height 8
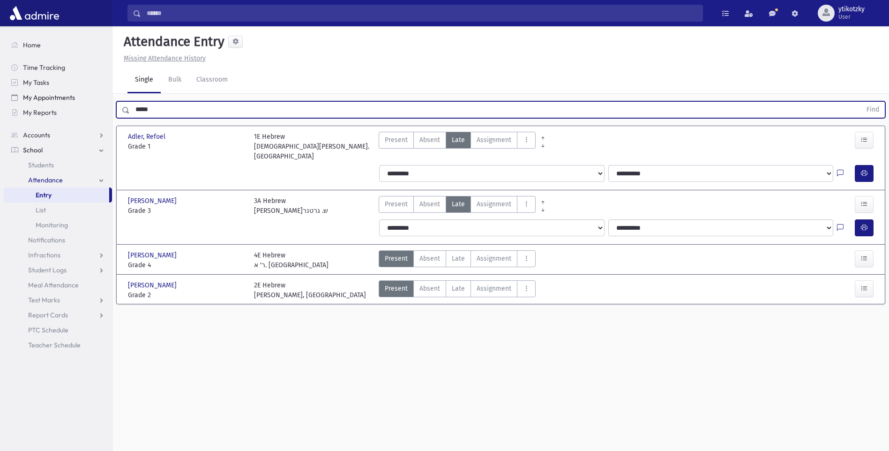
drag, startPoint x: 139, startPoint y: 110, endPoint x: 87, endPoint y: 104, distance: 52.4
click at [87, 104] on div "Search Results All Accounts" at bounding box center [444, 236] width 889 height 472
click at [861, 102] on button "Find" at bounding box center [873, 110] width 24 height 16
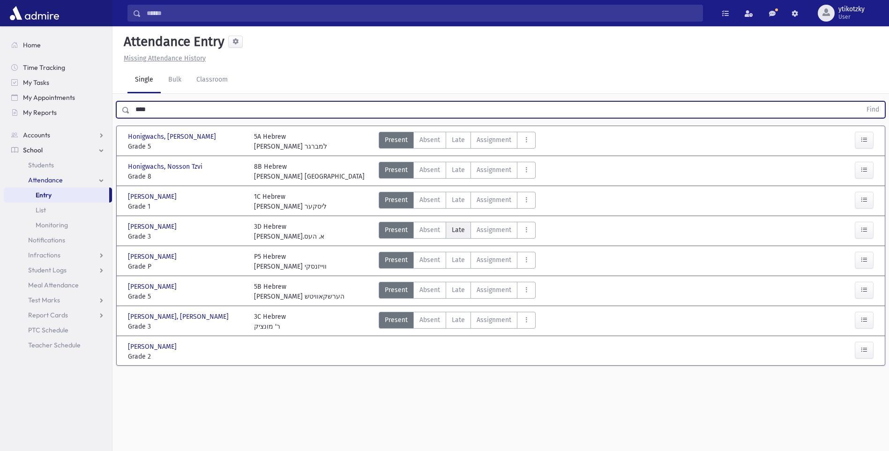
click at [452, 227] on span "Late" at bounding box center [458, 230] width 13 height 10
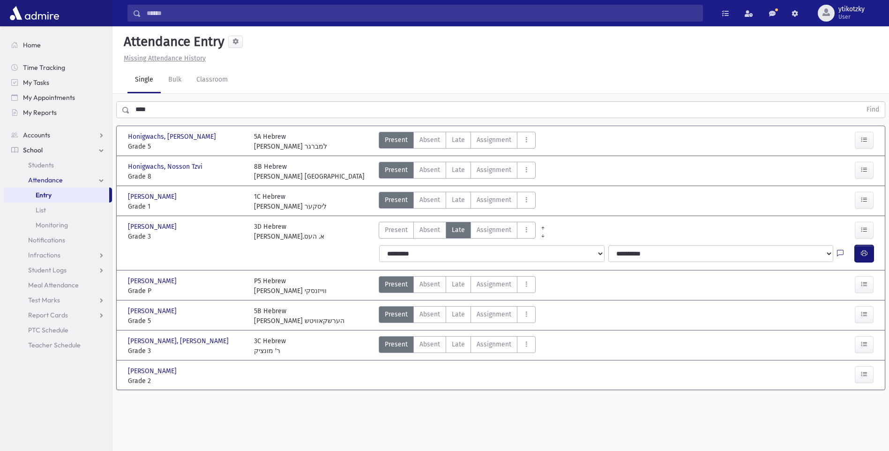
click at [865, 258] on button "button" at bounding box center [864, 253] width 19 height 17
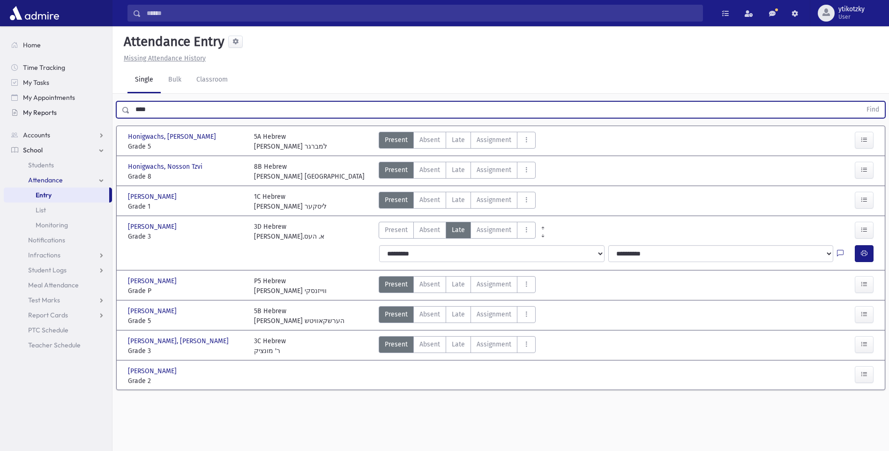
drag, startPoint x: 163, startPoint y: 115, endPoint x: 106, endPoint y: 115, distance: 56.7
click at [106, 115] on div "Search Results All Accounts" at bounding box center [444, 236] width 889 height 472
click at [861, 102] on button "Find" at bounding box center [873, 110] width 24 height 16
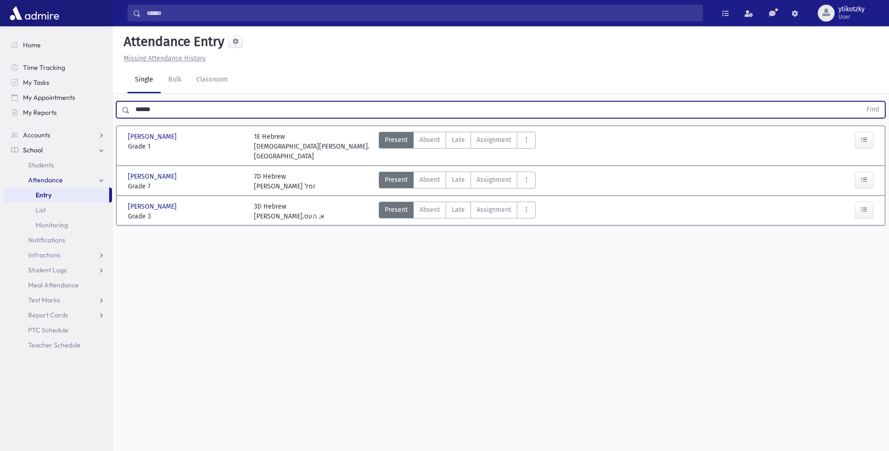
drag, startPoint x: 457, startPoint y: 193, endPoint x: 484, endPoint y: 191, distance: 27.3
click at [458, 202] on label "Late Late" at bounding box center [458, 210] width 25 height 17
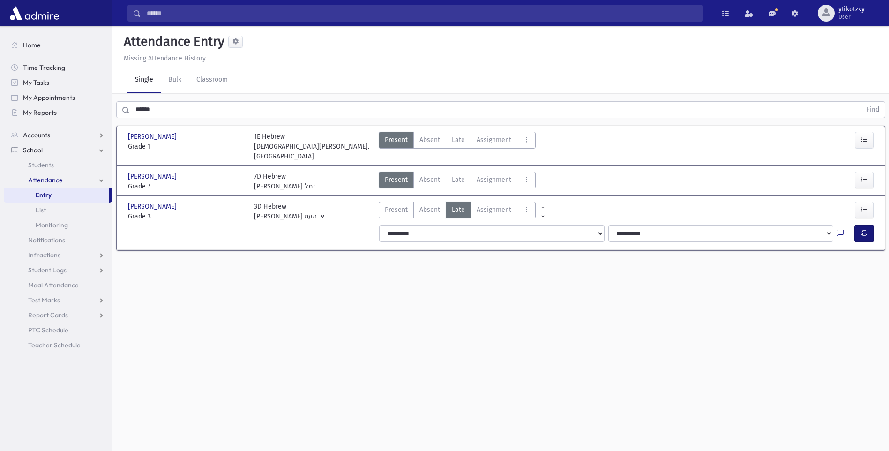
click at [864, 229] on icon "button" at bounding box center [864, 233] width 7 height 8
click at [203, 109] on input "******" at bounding box center [496, 109] width 732 height 17
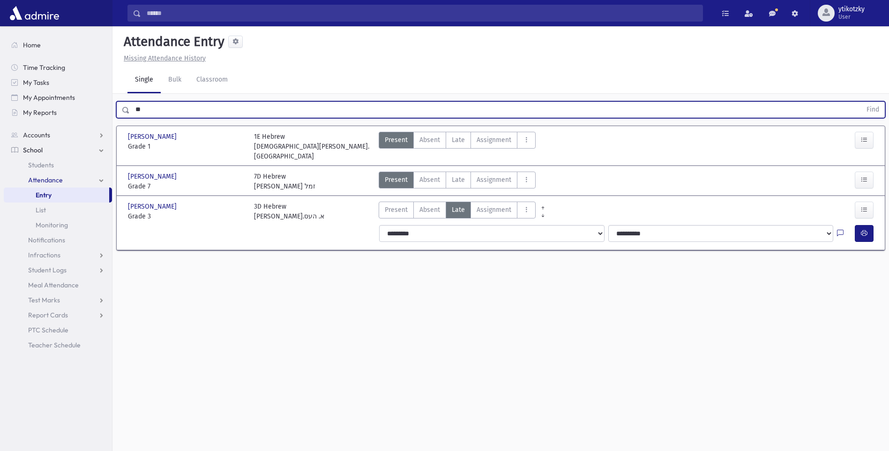
type input "*"
click at [861, 102] on button "Find" at bounding box center [873, 110] width 24 height 16
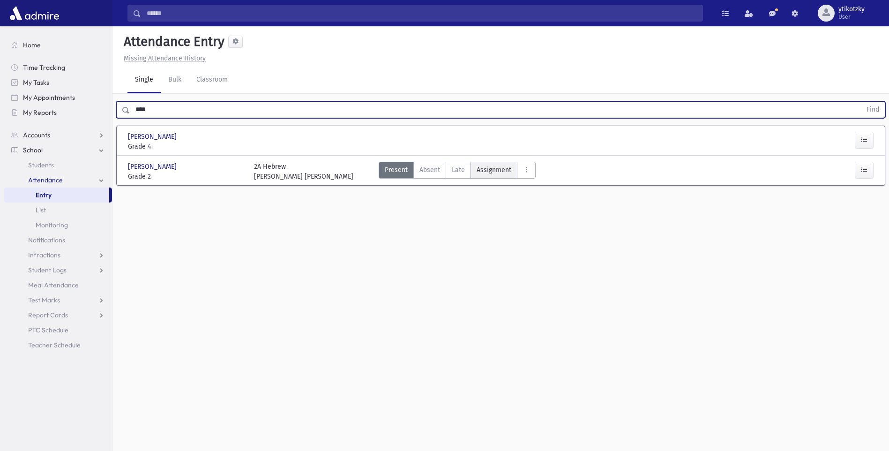
click at [465, 170] on label "Late Late" at bounding box center [458, 170] width 25 height 17
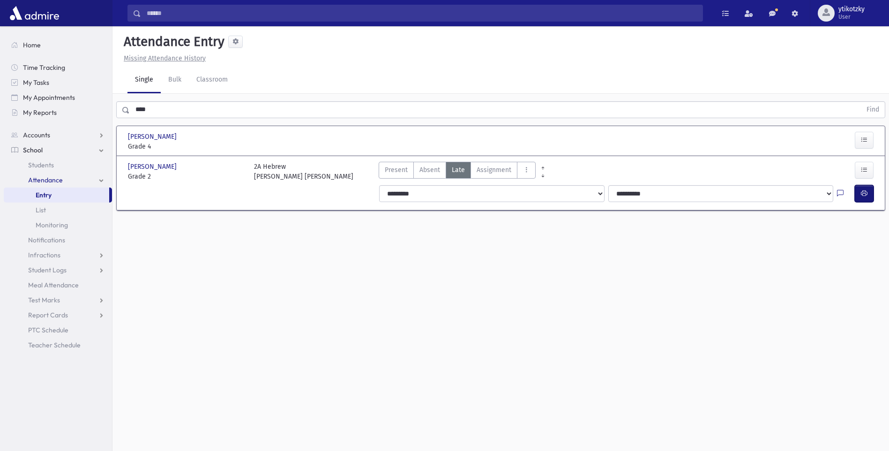
click at [870, 196] on button "button" at bounding box center [864, 193] width 19 height 17
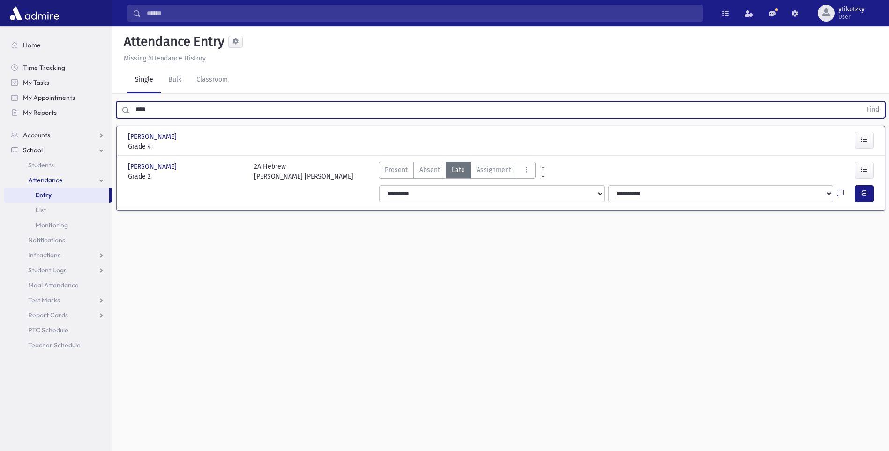
drag, startPoint x: 153, startPoint y: 101, endPoint x: 112, endPoint y: 109, distance: 41.9
click at [112, 109] on div "Search Results All Accounts" at bounding box center [444, 236] width 889 height 472
click at [861, 102] on button "Find" at bounding box center [873, 110] width 24 height 16
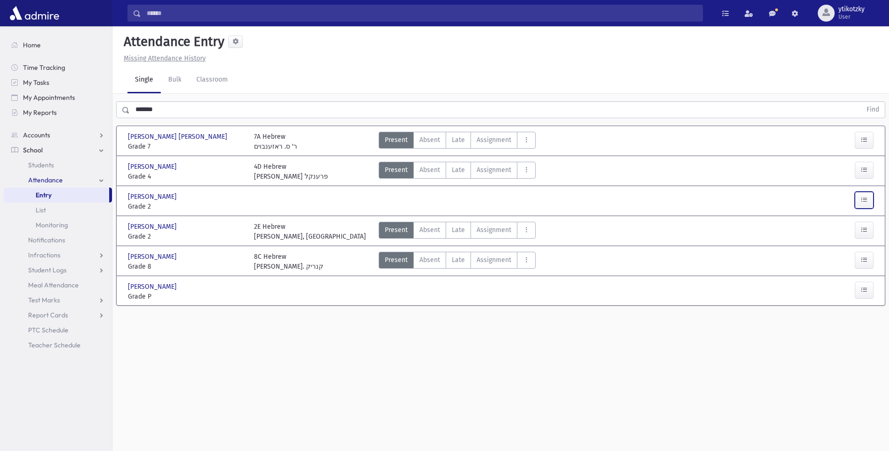
click at [855, 197] on button "button" at bounding box center [864, 200] width 19 height 17
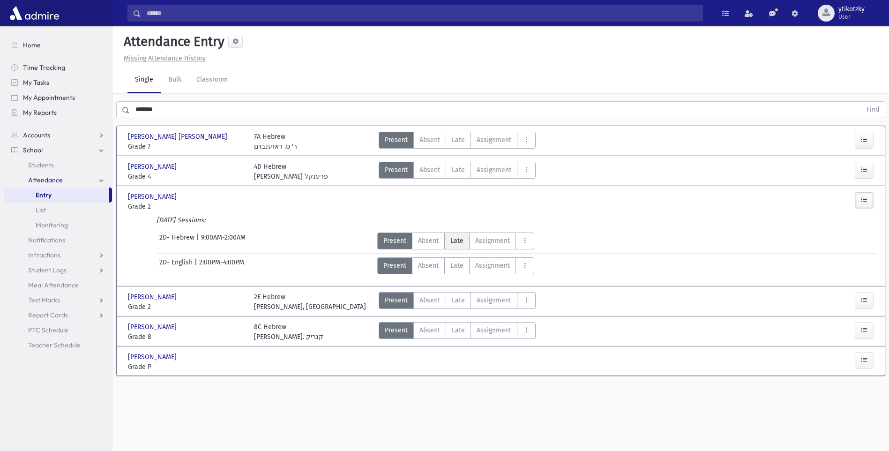
click at [449, 236] on label "Late Late" at bounding box center [456, 241] width 25 height 17
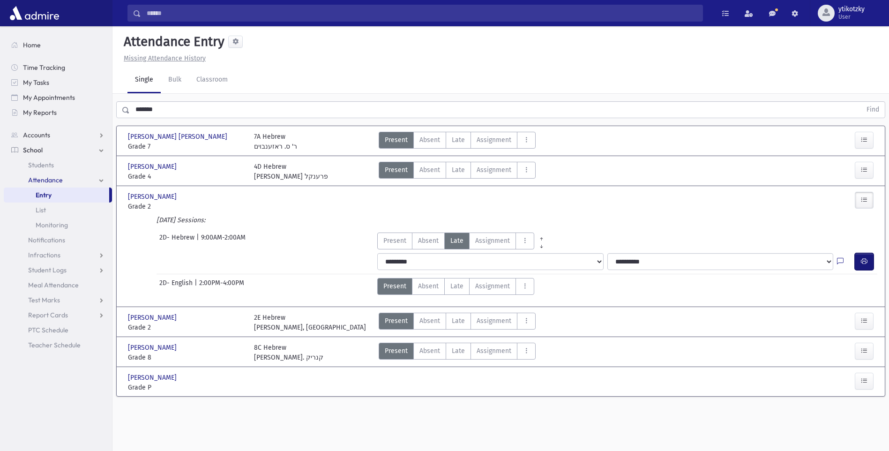
click at [859, 262] on button "button" at bounding box center [864, 261] width 19 height 17
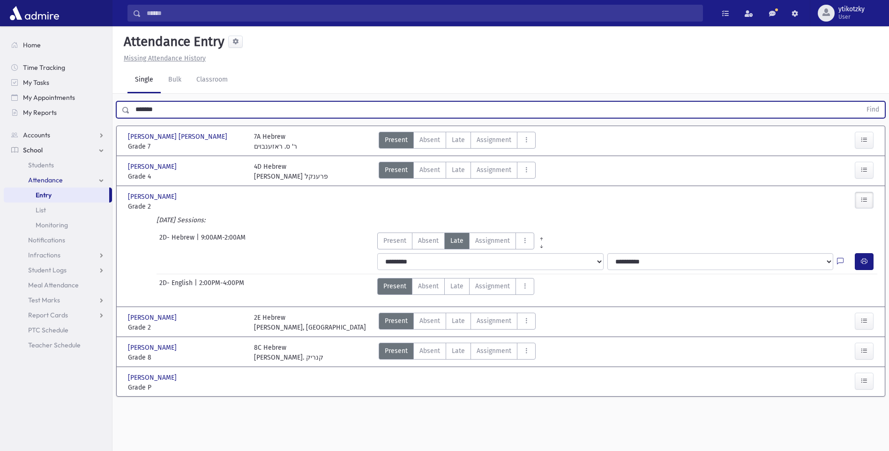
drag, startPoint x: 140, startPoint y: 111, endPoint x: 162, endPoint y: 107, distance: 22.4
click at [162, 107] on input "*******" at bounding box center [496, 109] width 732 height 17
click at [861, 102] on button "Find" at bounding box center [873, 110] width 24 height 16
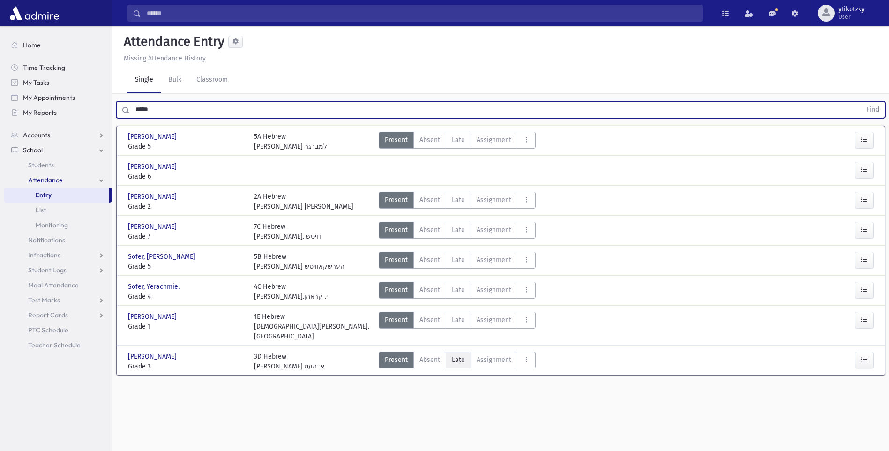
click at [458, 355] on span "Late" at bounding box center [458, 360] width 13 height 10
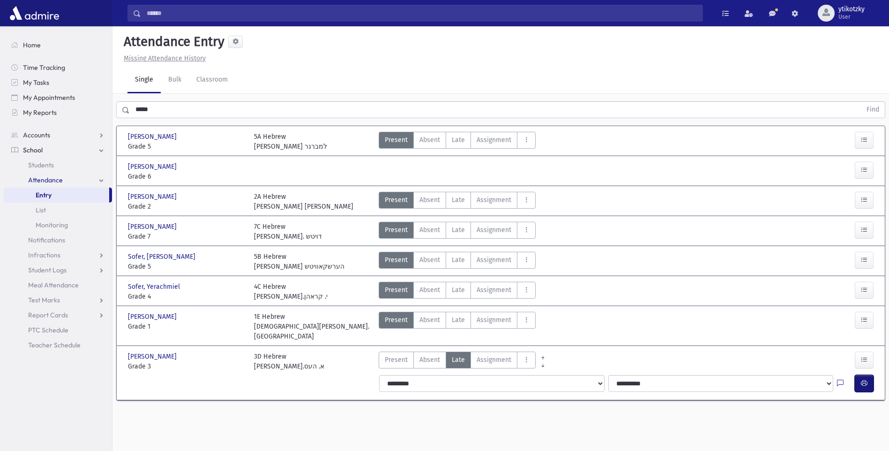
click at [861, 379] on icon "button" at bounding box center [864, 383] width 7 height 8
click at [463, 430] on div "0 records saved" at bounding box center [501, 439] width 93 height 21
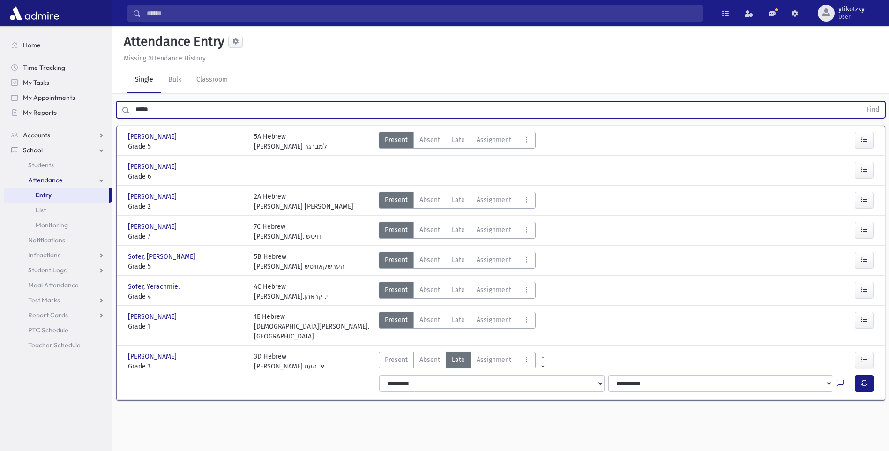
drag, startPoint x: 173, startPoint y: 104, endPoint x: 0, endPoint y: 138, distance: 176.3
click at [0, 139] on html "Search Results All Accounts Students" at bounding box center [444, 225] width 889 height 451
click at [861, 102] on button "Find" at bounding box center [873, 110] width 24 height 16
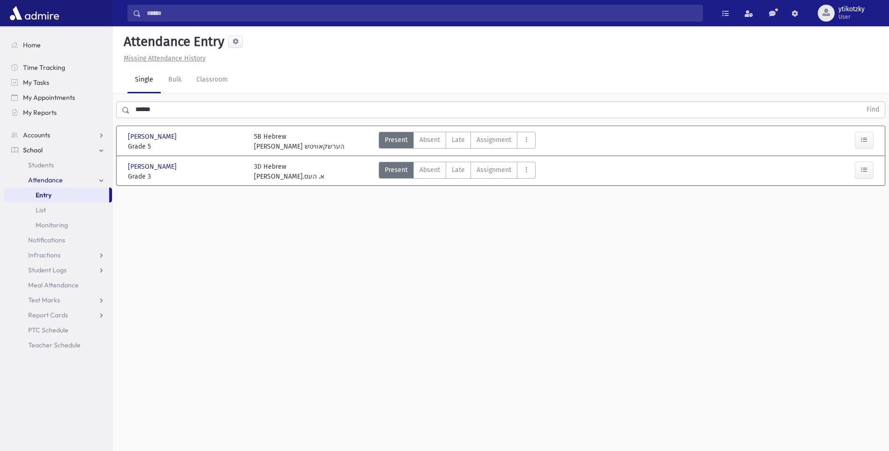
drag, startPoint x: 249, startPoint y: 175, endPoint x: 316, endPoint y: 179, distance: 67.1
click at [316, 179] on div "3D Hebrew [PERSON_NAME].א. העס" at bounding box center [312, 172] width 126 height 20
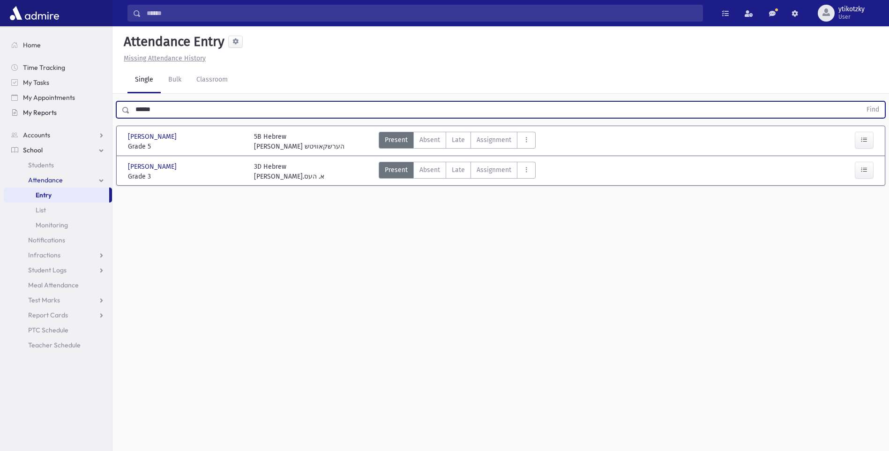
drag, startPoint x: 154, startPoint y: 107, endPoint x: 73, endPoint y: 107, distance: 81.6
click at [73, 107] on div "Search Results All Accounts" at bounding box center [444, 236] width 889 height 472
click at [861, 102] on button "Find" at bounding box center [873, 110] width 24 height 16
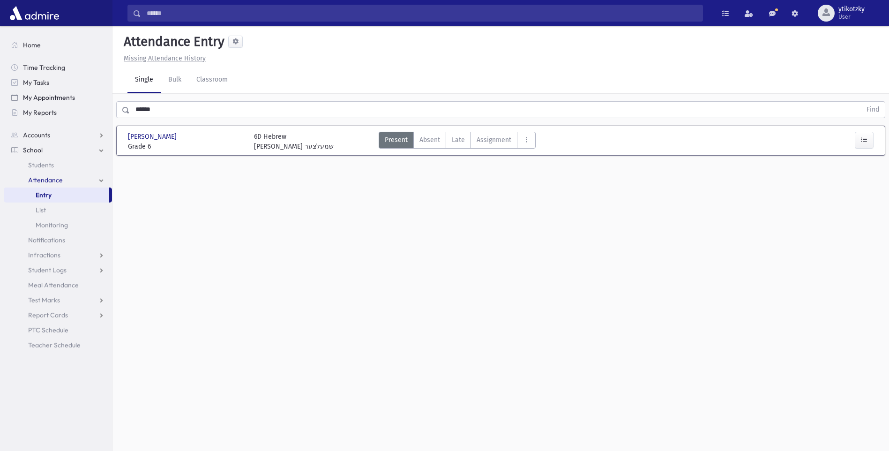
drag, startPoint x: 117, startPoint y: 104, endPoint x: 111, endPoint y: 104, distance: 6.1
click at [111, 104] on div "Search Results All Accounts" at bounding box center [444, 236] width 889 height 472
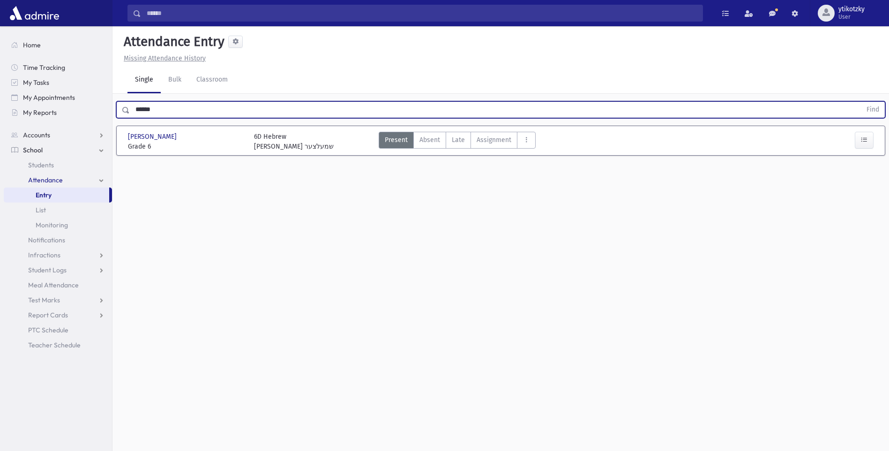
drag, startPoint x: 111, startPoint y: 104, endPoint x: 142, endPoint y: 100, distance: 31.1
click at [142, 100] on div "****** Find" at bounding box center [501, 108] width 777 height 28
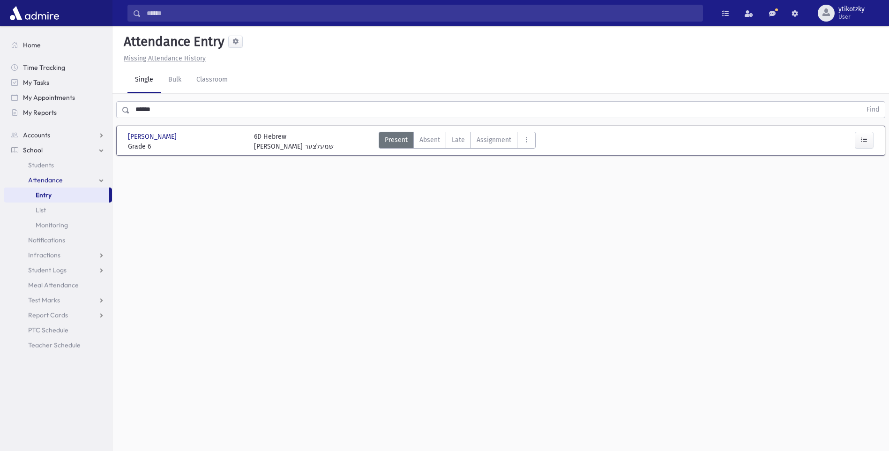
drag, startPoint x: 142, startPoint y: 100, endPoint x: 136, endPoint y: 100, distance: 5.2
click at [136, 100] on div "****** Find" at bounding box center [501, 108] width 777 height 28
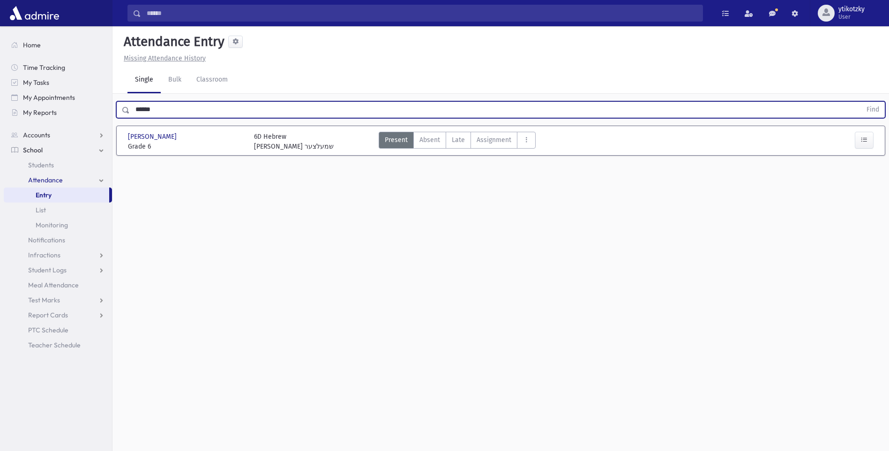
drag, startPoint x: 135, startPoint y: 108, endPoint x: 195, endPoint y: 113, distance: 60.7
click at [195, 113] on input "******" at bounding box center [496, 109] width 732 height 17
click at [861, 102] on button "Find" at bounding box center [873, 110] width 24 height 16
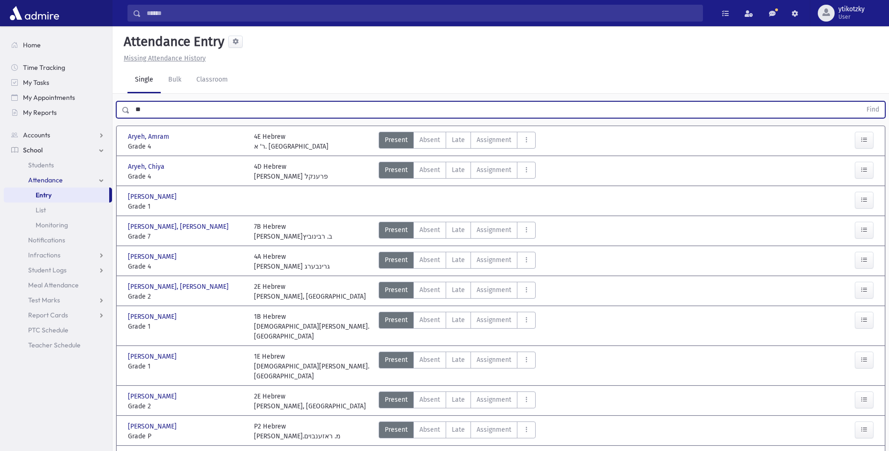
type input "*"
click at [861, 102] on button "Find" at bounding box center [873, 110] width 24 height 16
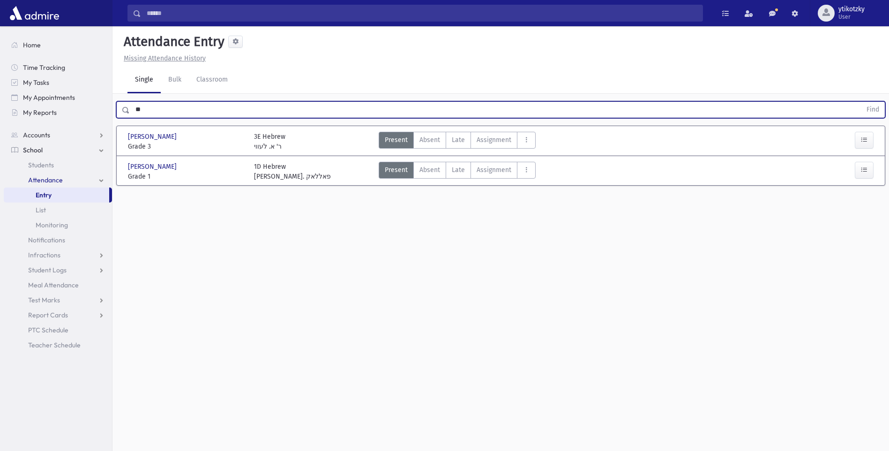
type input "*"
click at [861, 102] on button "Find" at bounding box center [873, 110] width 24 height 16
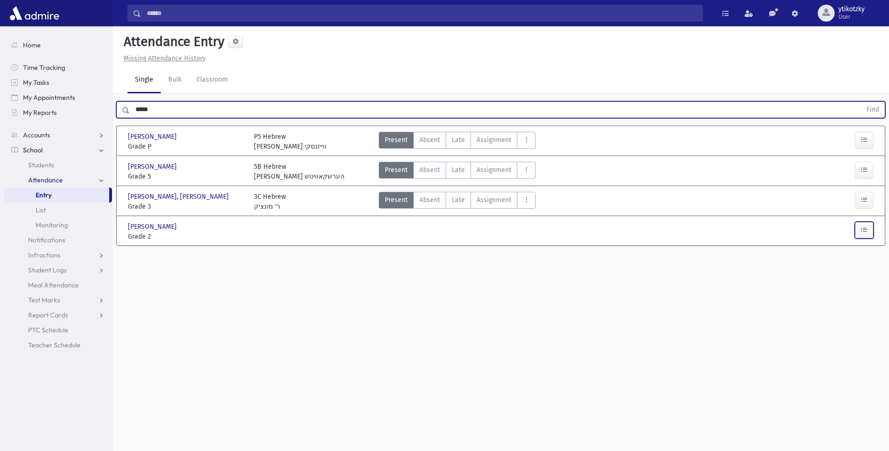
click at [873, 231] on button "button" at bounding box center [864, 230] width 19 height 17
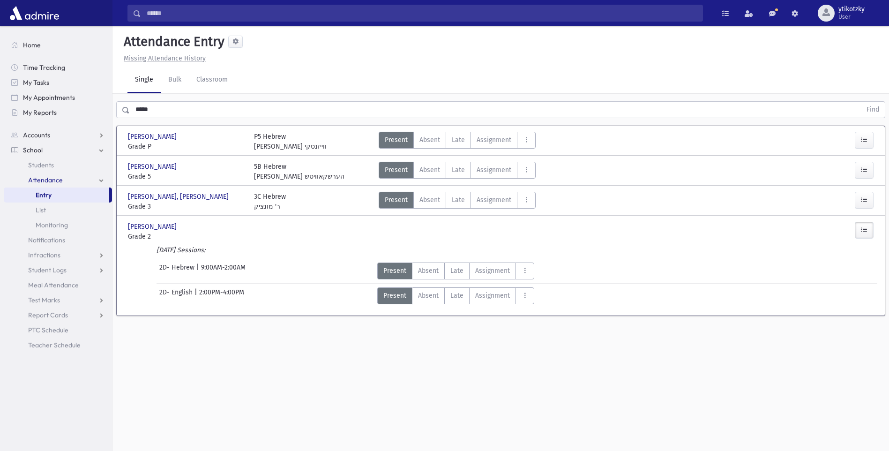
drag, startPoint x: 157, startPoint y: 268, endPoint x: 257, endPoint y: 276, distance: 100.6
click at [257, 276] on div "2D- Hebrew | 9:00AM-2:00AM" at bounding box center [247, 271] width 254 height 17
drag, startPoint x: 257, startPoint y: 276, endPoint x: 263, endPoint y: 276, distance: 6.1
click at [257, 276] on div "2D- Hebrew | 9:00AM-2:00AM" at bounding box center [247, 271] width 254 height 17
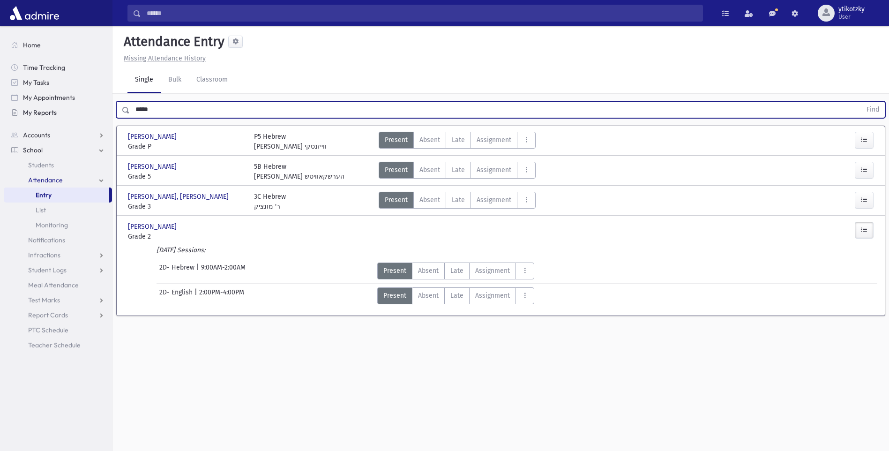
drag, startPoint x: 160, startPoint y: 113, endPoint x: 53, endPoint y: 111, distance: 107.8
click at [58, 109] on div "Search Results All Accounts" at bounding box center [444, 236] width 889 height 472
click at [861, 102] on button "Find" at bounding box center [873, 110] width 24 height 16
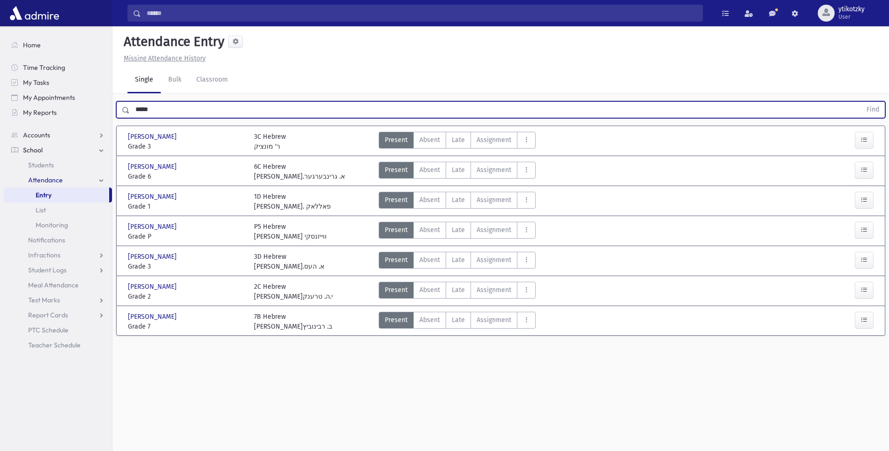
drag, startPoint x: 158, startPoint y: 115, endPoint x: 47, endPoint y: 55, distance: 126.3
click at [88, 112] on div "Search Results All Accounts" at bounding box center [444, 236] width 889 height 472
click at [861, 102] on button "Find" at bounding box center [873, 110] width 24 height 16
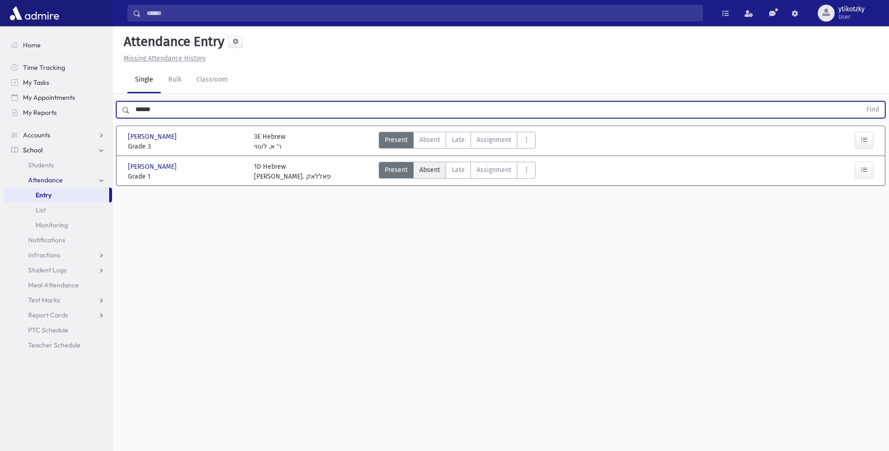
click at [443, 170] on label "Absent A" at bounding box center [429, 170] width 33 height 17
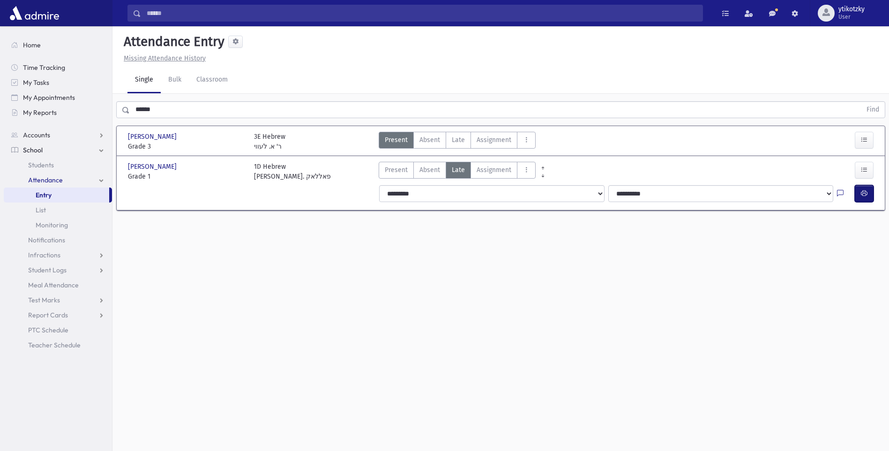
click at [869, 196] on button "button" at bounding box center [864, 193] width 19 height 17
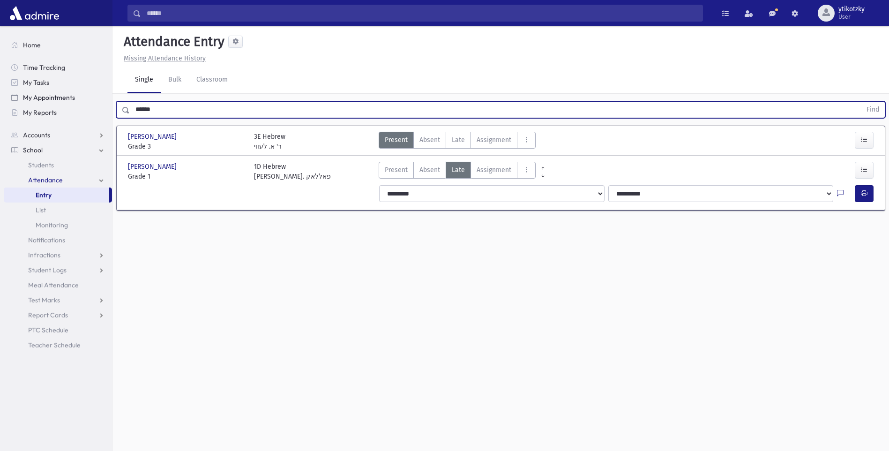
drag, startPoint x: 161, startPoint y: 113, endPoint x: 40, endPoint y: 104, distance: 120.8
click at [42, 104] on div "Search Results All Accounts" at bounding box center [444, 236] width 889 height 472
click at [861, 102] on button "Find" at bounding box center [873, 110] width 24 height 16
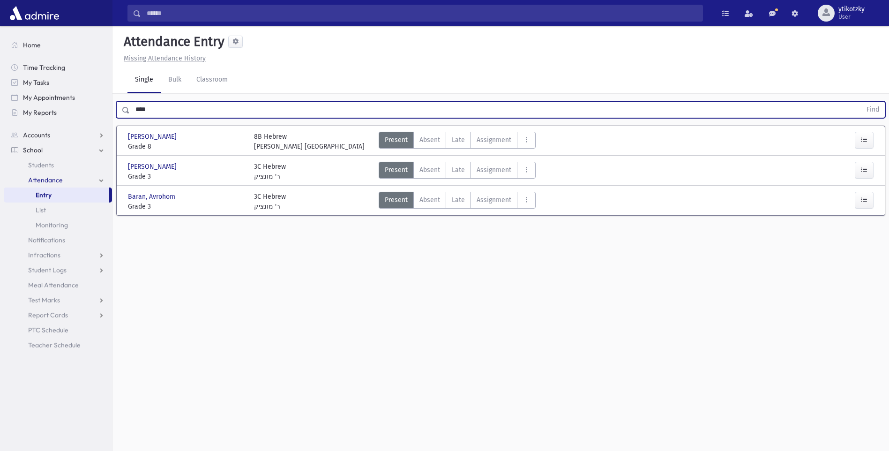
click at [457, 180] on div "Present P Absent A Late Late Assignment Assignment Cut C Disrespectful" at bounding box center [457, 172] width 157 height 20
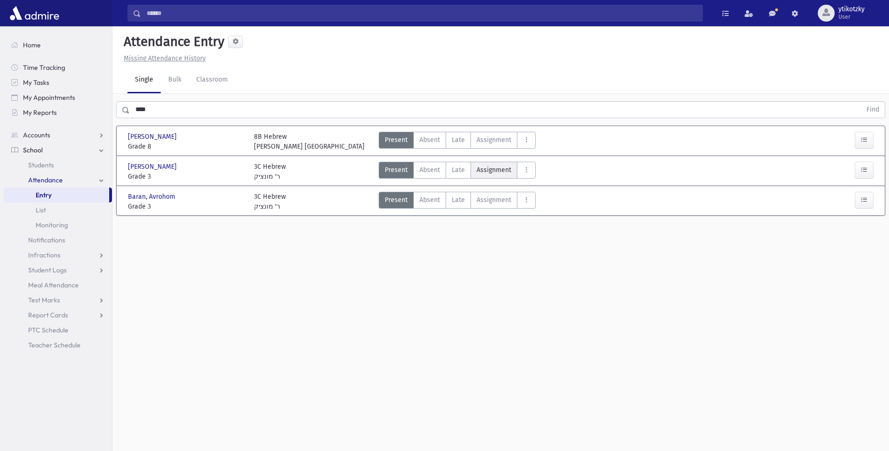
drag, startPoint x: 456, startPoint y: 170, endPoint x: 480, endPoint y: 171, distance: 23.5
click at [456, 170] on span "Late" at bounding box center [458, 170] width 13 height 10
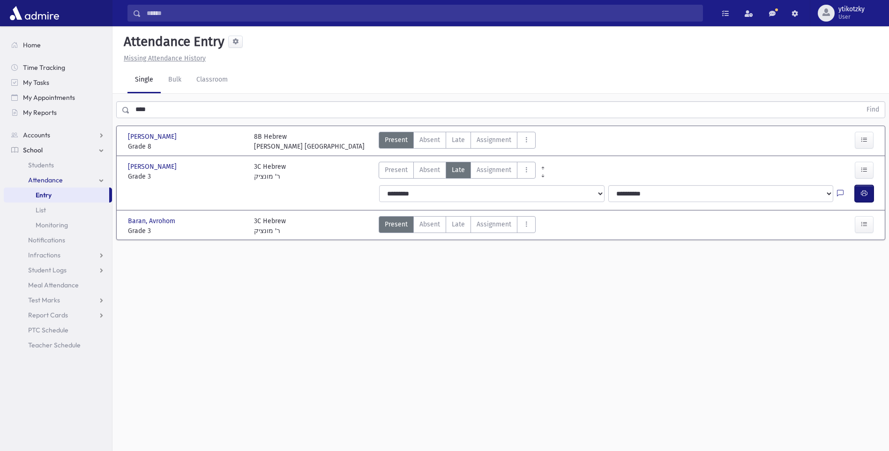
click at [863, 187] on button "button" at bounding box center [864, 193] width 19 height 17
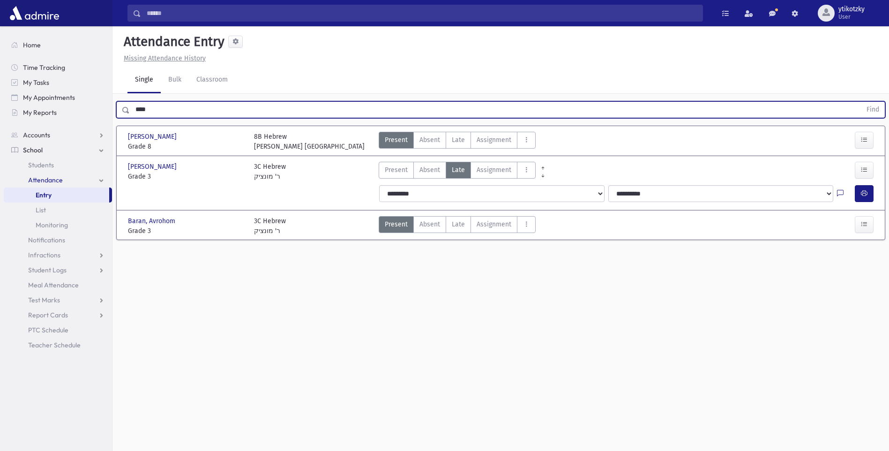
drag, startPoint x: 153, startPoint y: 112, endPoint x: 0, endPoint y: 77, distance: 156.8
click at [51, 111] on div "Search Results All Accounts" at bounding box center [444, 236] width 889 height 472
click at [861, 102] on button "Find" at bounding box center [873, 110] width 24 height 16
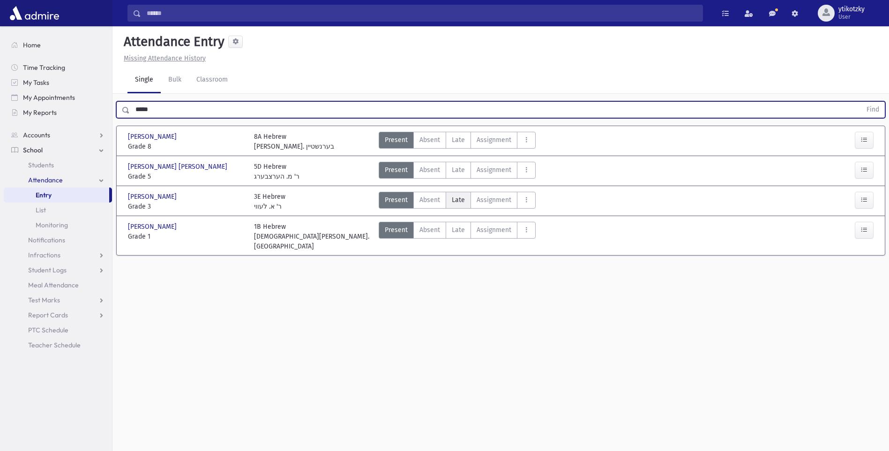
click at [452, 198] on span "Late" at bounding box center [458, 200] width 13 height 10
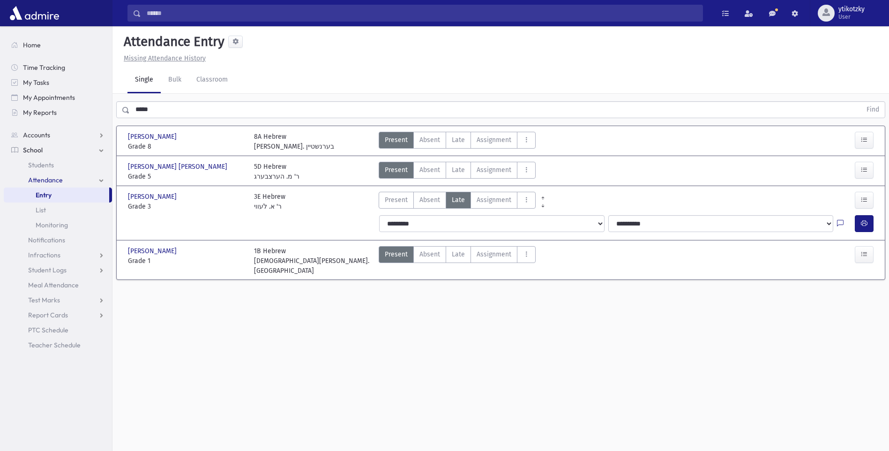
click at [852, 219] on div at bounding box center [846, 223] width 18 height 17
click at [856, 220] on button "button" at bounding box center [864, 223] width 19 height 17
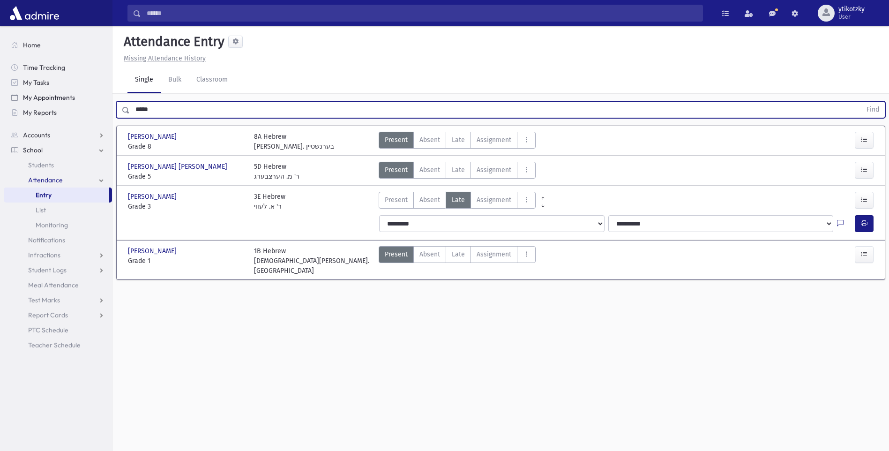
drag, startPoint x: 145, startPoint y: 101, endPoint x: 47, endPoint y: 96, distance: 98.6
click at [88, 101] on div "Search Results All Accounts" at bounding box center [444, 236] width 889 height 472
click at [861, 102] on button "Find" at bounding box center [873, 110] width 24 height 16
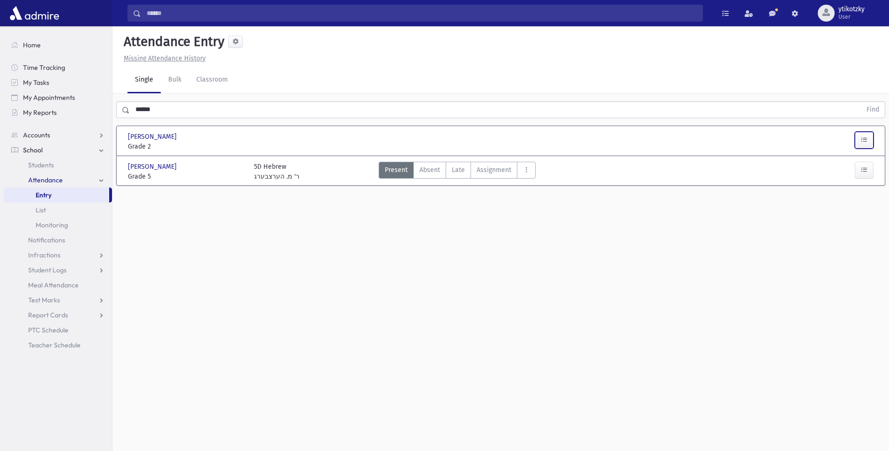
click at [862, 141] on icon "button" at bounding box center [864, 140] width 7 height 8
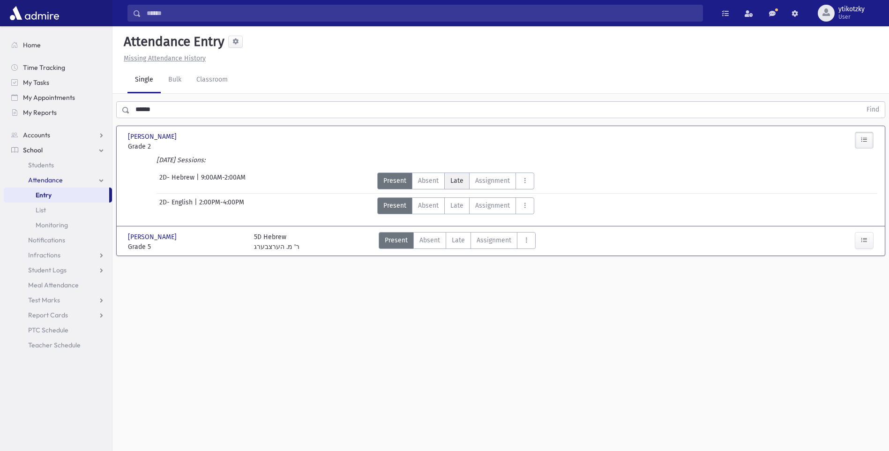
click at [453, 185] on span "Late" at bounding box center [456, 181] width 13 height 10
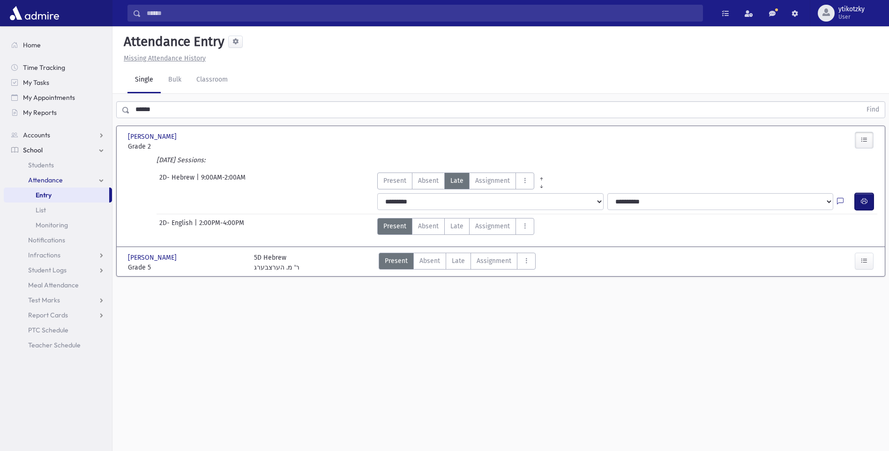
click at [863, 203] on icon "button" at bounding box center [864, 201] width 7 height 8
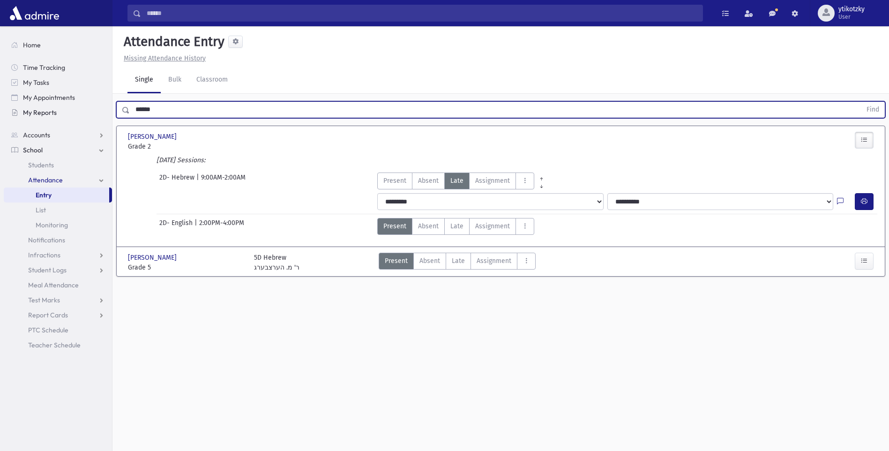
drag, startPoint x: 167, startPoint y: 101, endPoint x: 108, endPoint y: 105, distance: 59.2
click at [108, 105] on div "Search Results All Accounts" at bounding box center [444, 236] width 889 height 472
click at [861, 102] on button "Find" at bounding box center [873, 110] width 24 height 16
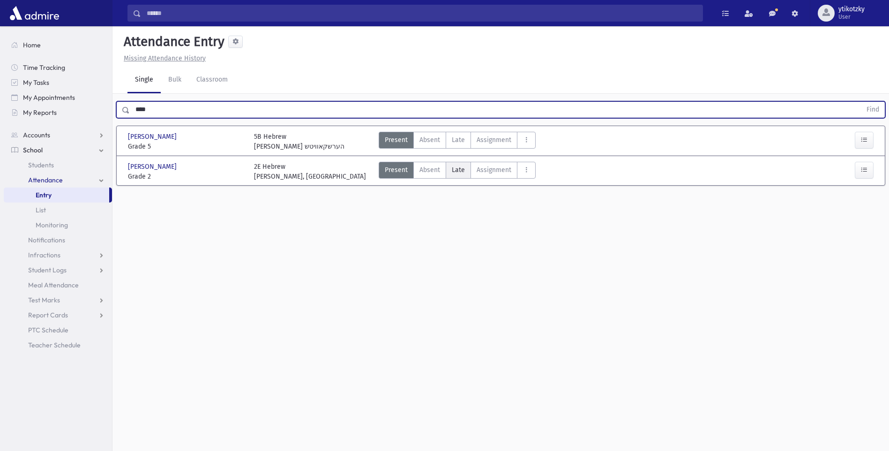
click at [465, 173] on label "Late Late" at bounding box center [458, 170] width 25 height 17
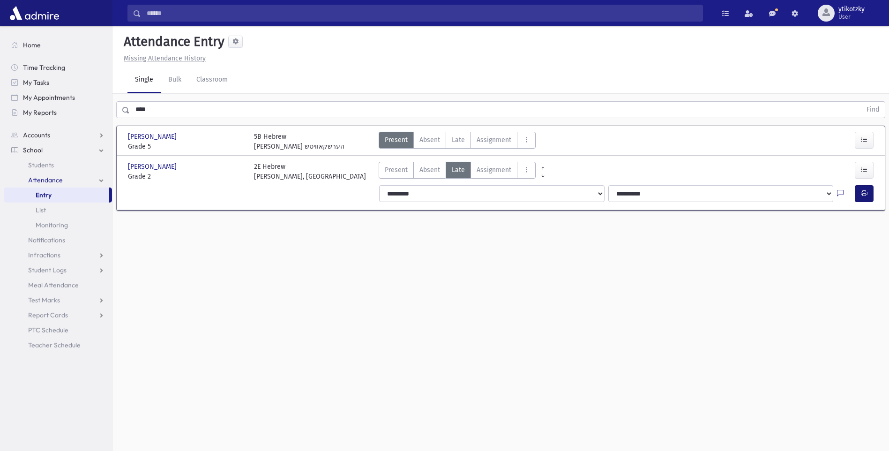
drag, startPoint x: 852, startPoint y: 194, endPoint x: 857, endPoint y: 194, distance: 5.6
click at [853, 194] on div at bounding box center [846, 193] width 18 height 17
click at [860, 193] on button "button" at bounding box center [864, 193] width 19 height 17
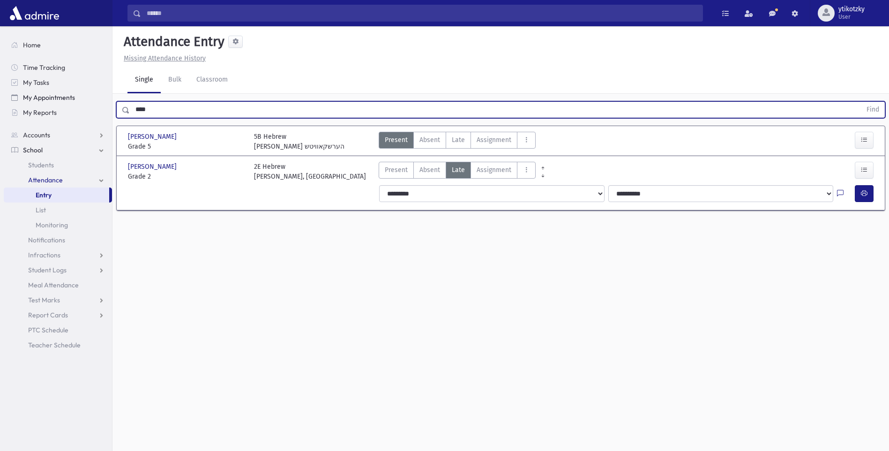
drag, startPoint x: 141, startPoint y: 108, endPoint x: 49, endPoint y: 97, distance: 92.0
click at [99, 107] on div "Search Results All Accounts" at bounding box center [444, 236] width 889 height 472
type input "******"
click at [861, 102] on button "Find" at bounding box center [873, 110] width 24 height 16
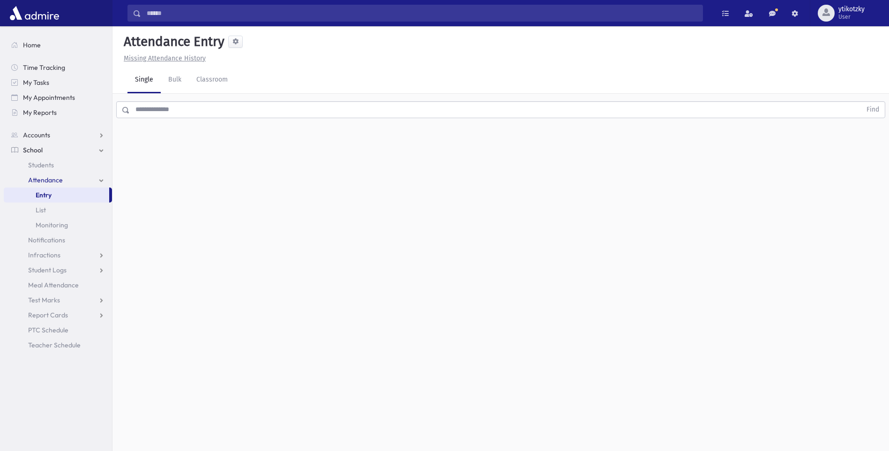
click at [291, 114] on input "text" at bounding box center [496, 109] width 732 height 17
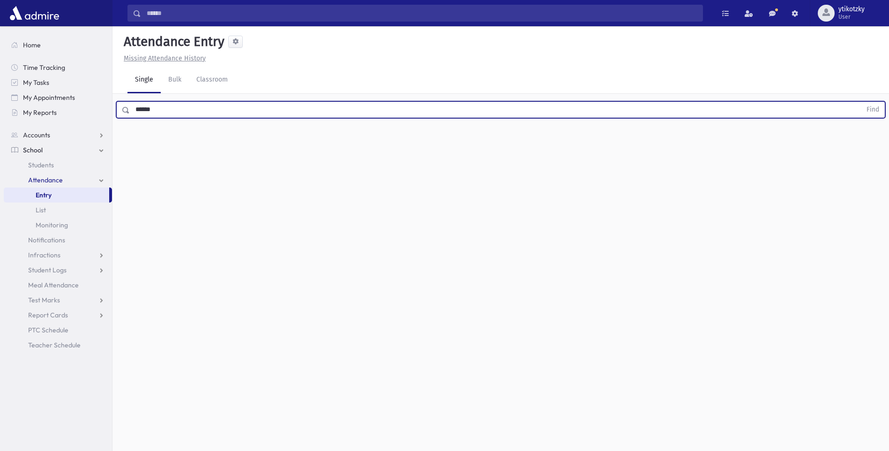
click at [861, 102] on button "Find" at bounding box center [873, 110] width 24 height 16
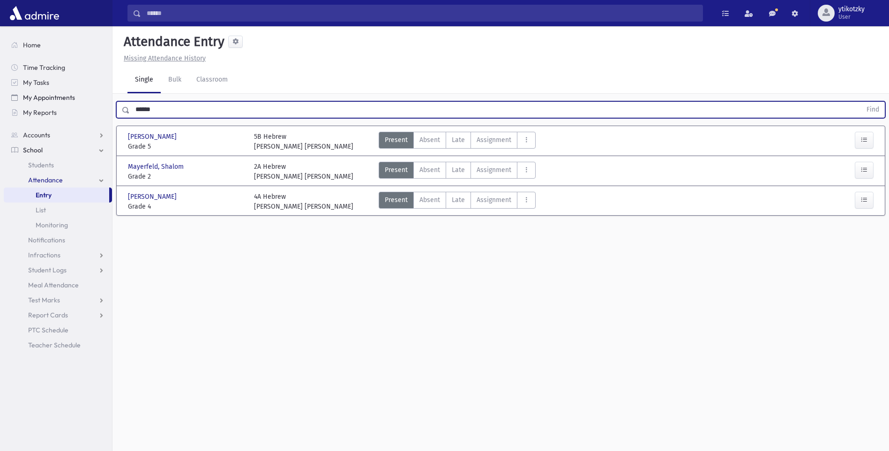
drag, startPoint x: 165, startPoint y: 109, endPoint x: 37, endPoint y: 96, distance: 129.1
click at [43, 98] on div "Search Results All Accounts" at bounding box center [444, 236] width 889 height 472
click at [861, 102] on button "Find" at bounding box center [873, 110] width 24 height 16
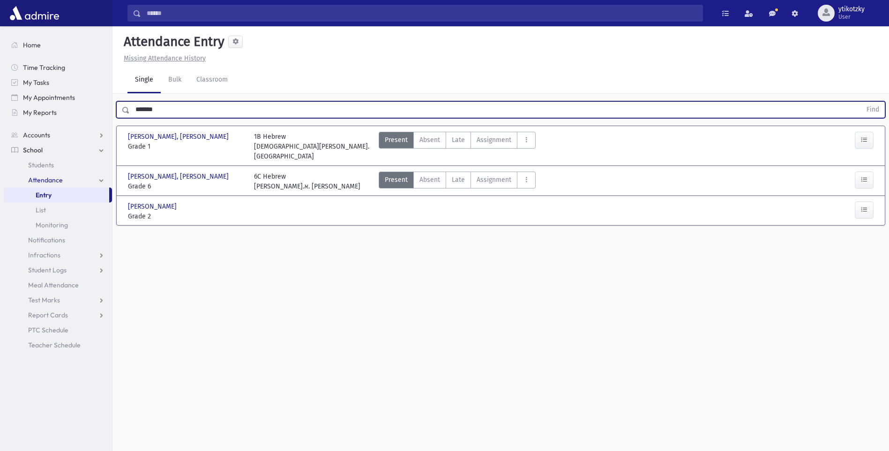
click at [877, 202] on div at bounding box center [847, 212] width 63 height 20
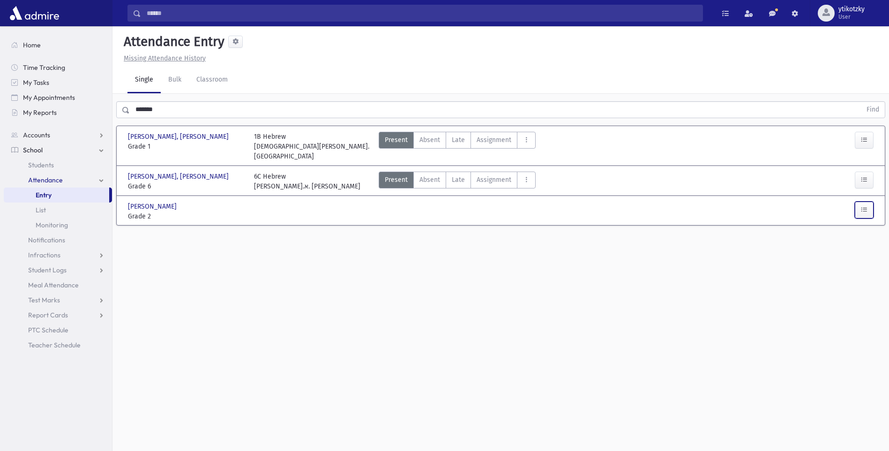
click at [858, 202] on button "button" at bounding box center [864, 210] width 19 height 17
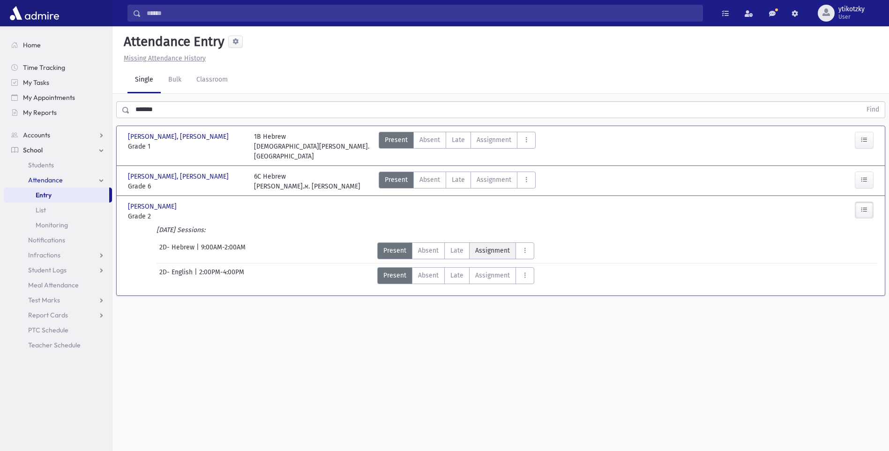
click at [473, 242] on label "Assignment Assignment" at bounding box center [492, 250] width 47 height 17
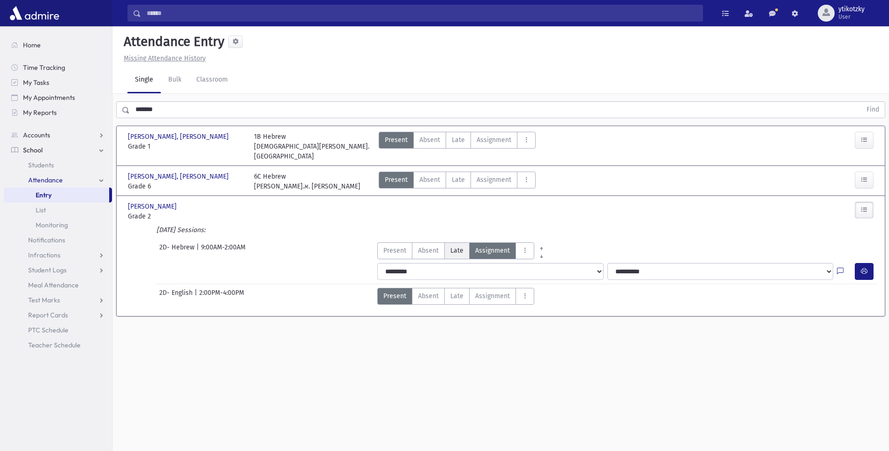
click at [459, 246] on span "Late" at bounding box center [456, 251] width 13 height 10
click at [856, 263] on button "button" at bounding box center [864, 271] width 19 height 17
click at [452, 138] on span "Late" at bounding box center [458, 140] width 13 height 10
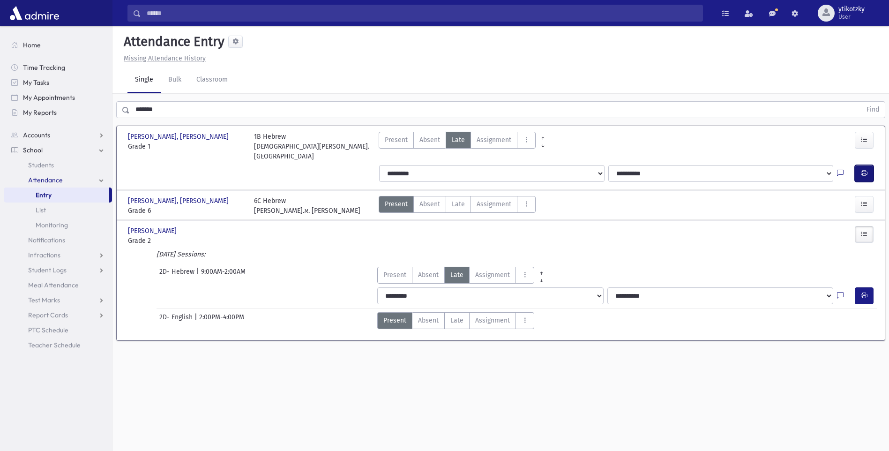
click at [869, 169] on button "button" at bounding box center [864, 173] width 19 height 17
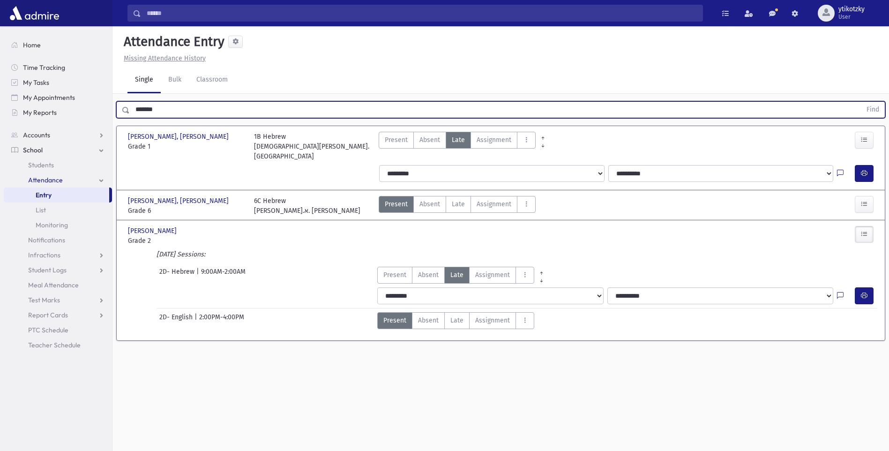
drag, startPoint x: 180, startPoint y: 107, endPoint x: 0, endPoint y: 89, distance: 180.5
click at [0, 106] on html "Search Results All Accounts Students" at bounding box center [444, 225] width 889 height 451
click at [861, 102] on button "Find" at bounding box center [873, 110] width 24 height 16
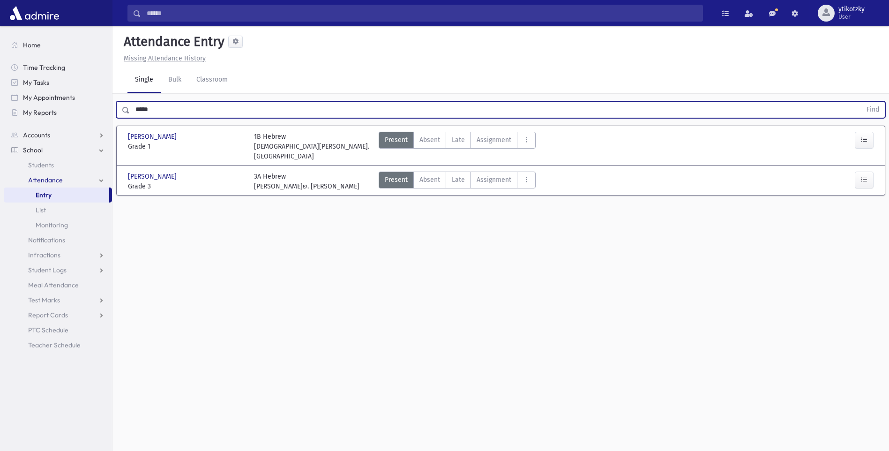
click at [861, 102] on button "Find" at bounding box center [873, 110] width 24 height 16
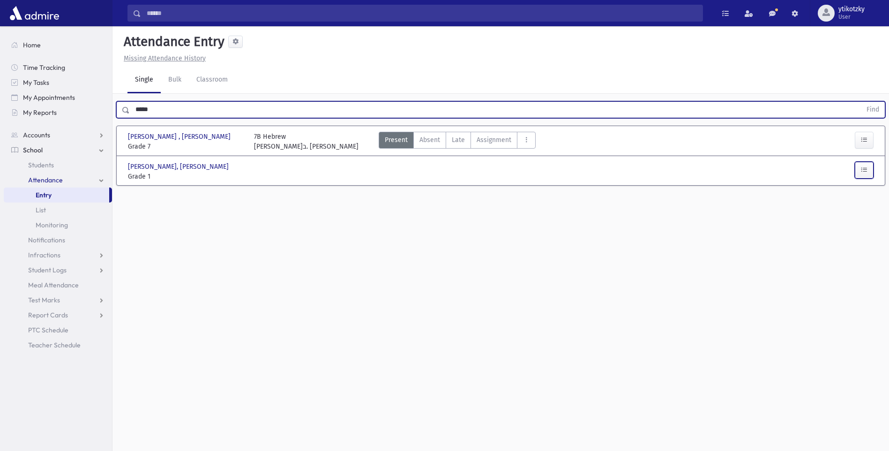
click at [857, 165] on button "button" at bounding box center [864, 170] width 19 height 17
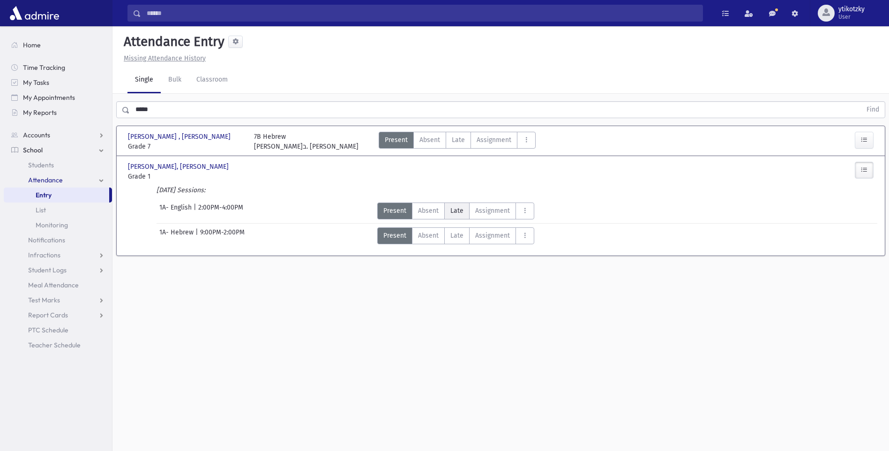
click at [468, 213] on label "Late Late" at bounding box center [456, 211] width 25 height 17
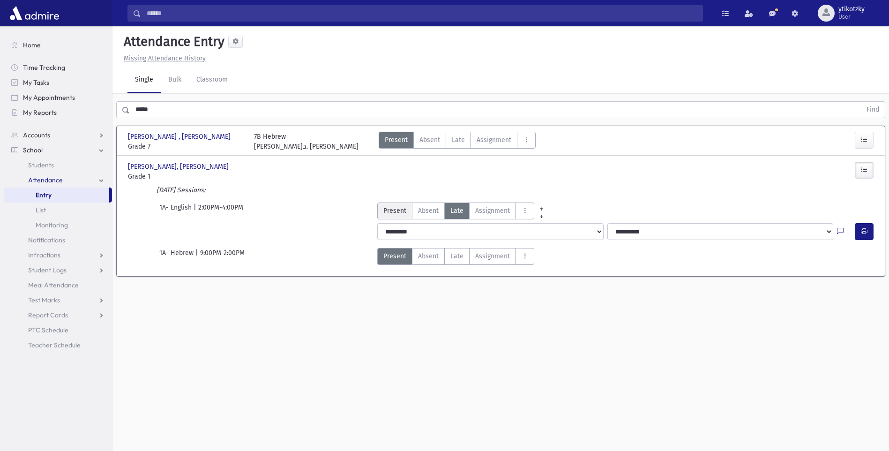
click at [403, 210] on span "Present" at bounding box center [394, 211] width 23 height 10
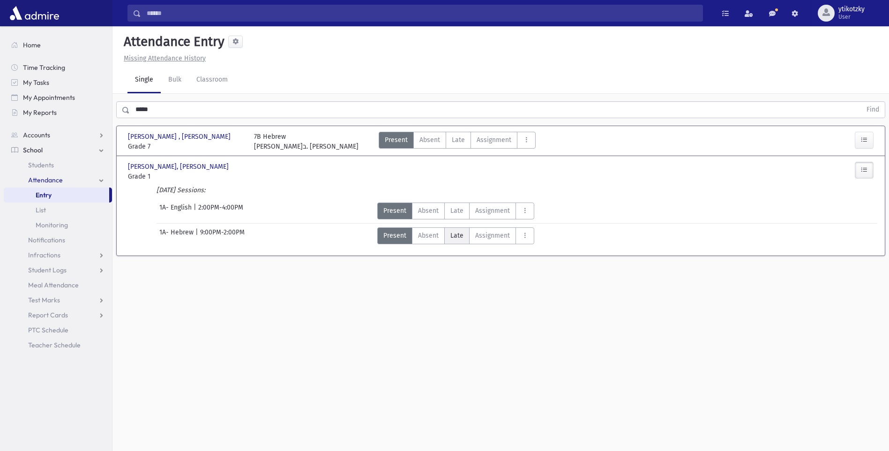
click at [455, 240] on label "Late Late" at bounding box center [456, 235] width 25 height 17
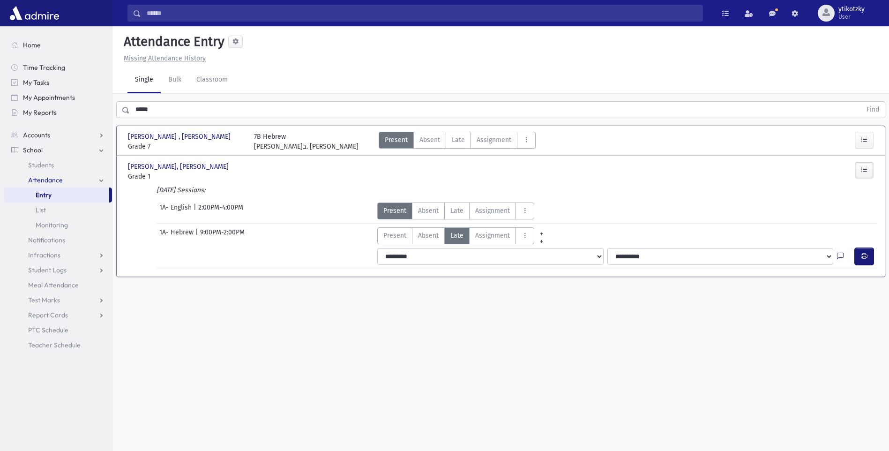
click at [862, 253] on icon "button" at bounding box center [864, 256] width 7 height 8
drag, startPoint x: 166, startPoint y: 108, endPoint x: 104, endPoint y: 110, distance: 62.8
click at [106, 110] on div "Search Results All Accounts" at bounding box center [444, 236] width 889 height 472
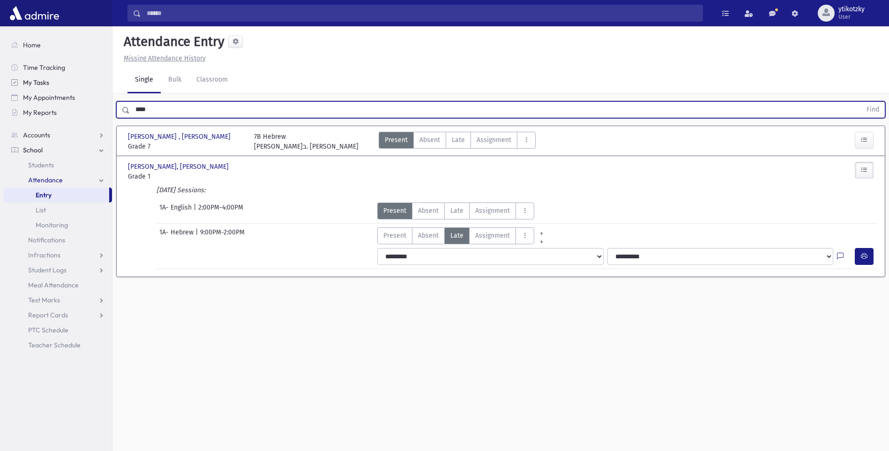
type input "****"
click at [861, 102] on button "Find" at bounding box center [873, 110] width 24 height 16
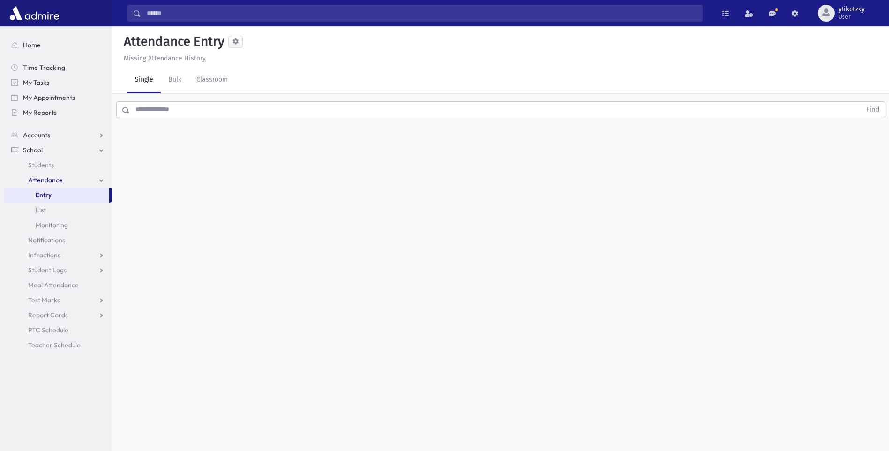
drag, startPoint x: 210, startPoint y: 117, endPoint x: 201, endPoint y: 115, distance: 9.6
click at [207, 117] on input "text" at bounding box center [496, 109] width 732 height 17
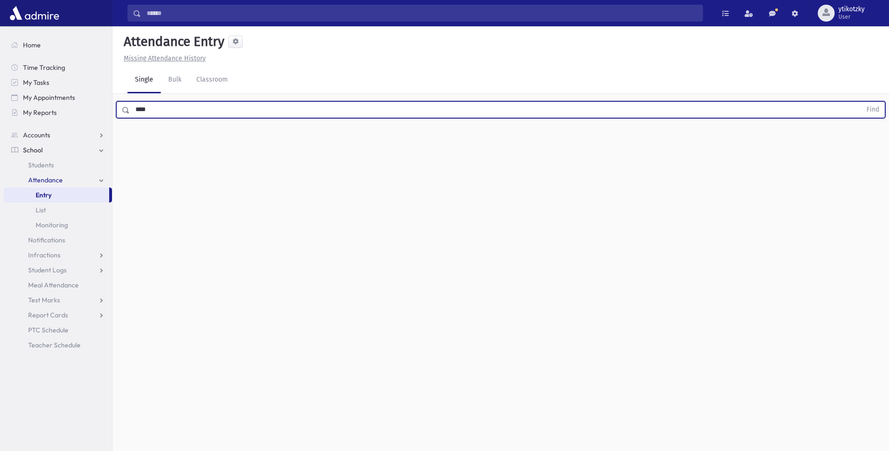
type input "****"
click at [861, 102] on button "Find" at bounding box center [873, 110] width 24 height 16
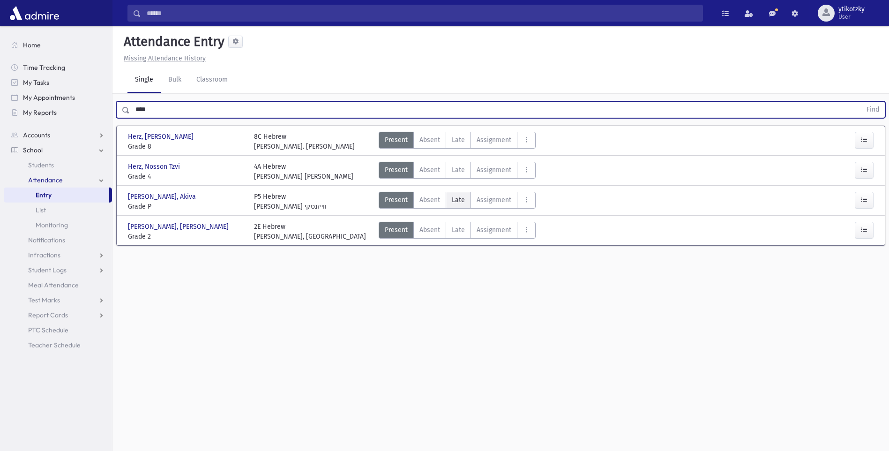
click at [446, 203] on label "Late Late" at bounding box center [458, 200] width 25 height 17
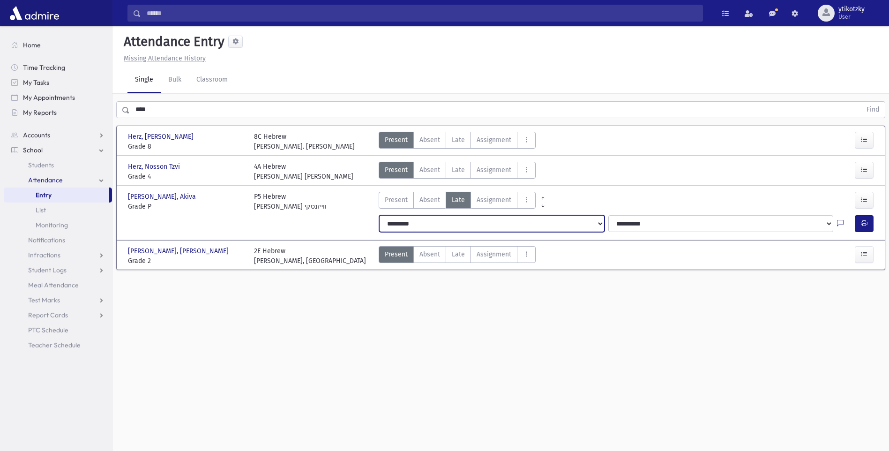
click at [448, 218] on select "**********" at bounding box center [491, 223] width 225 height 17
select select "*******"
click at [379, 215] on select "**********" at bounding box center [491, 223] width 225 height 17
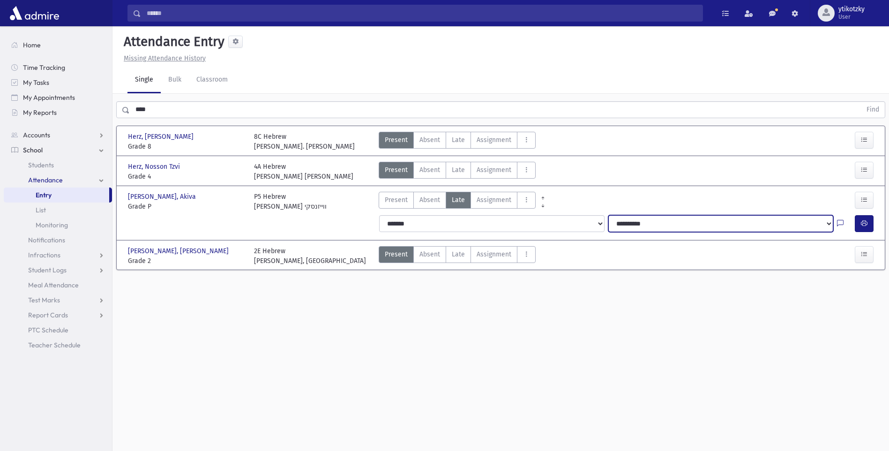
click at [642, 222] on select "**********" at bounding box center [720, 223] width 225 height 17
select select "**********"
click at [608, 215] on select "**********" at bounding box center [720, 223] width 225 height 17
click at [859, 230] on button "button" at bounding box center [864, 223] width 19 height 17
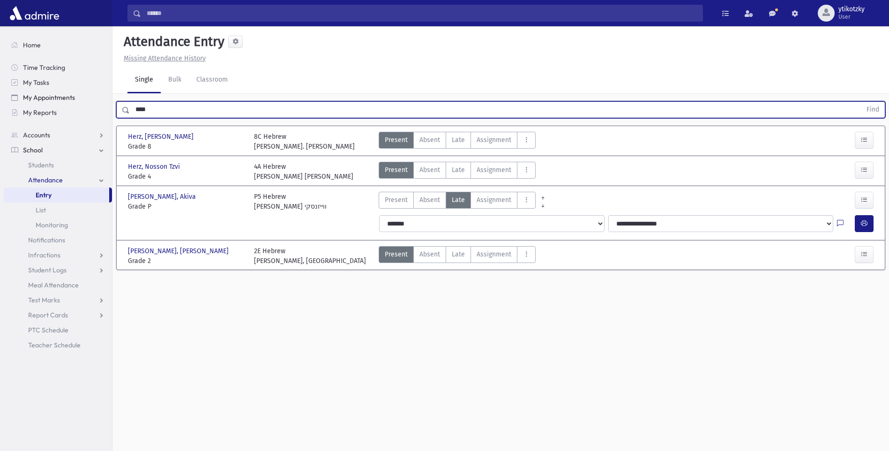
drag, startPoint x: 156, startPoint y: 105, endPoint x: 54, endPoint y: 103, distance: 102.2
click at [62, 103] on div "Search Results All Accounts" at bounding box center [444, 236] width 889 height 472
type input "****"
click at [861, 102] on button "Find" at bounding box center [873, 110] width 24 height 16
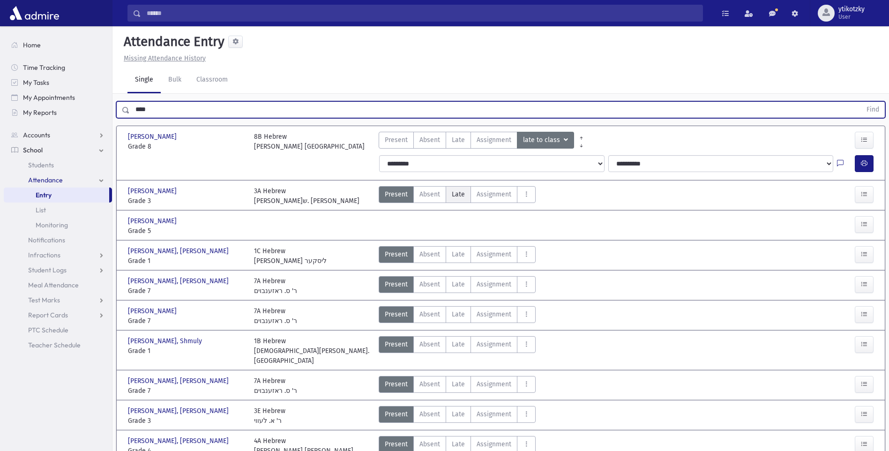
click at [457, 193] on span "Late" at bounding box center [458, 194] width 13 height 10
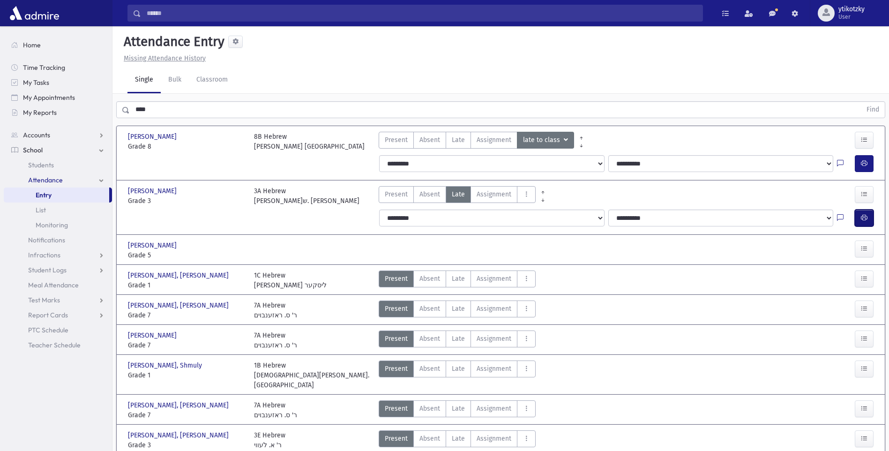
drag, startPoint x: 870, startPoint y: 219, endPoint x: 519, endPoint y: 239, distance: 351.7
click at [597, 259] on div "Bernstein, Efrayim Bernstein, Efrayim Grade 8 Grade 8 8B Hebrew רבי ש. קמפלר Pr…" at bounding box center [500, 305] width 753 height 358
click at [400, 194] on span "Present" at bounding box center [396, 194] width 23 height 10
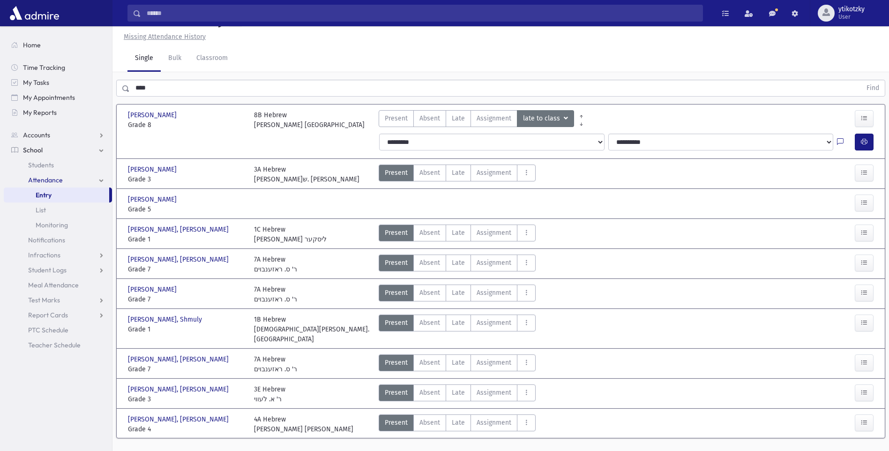
scroll to position [33, 0]
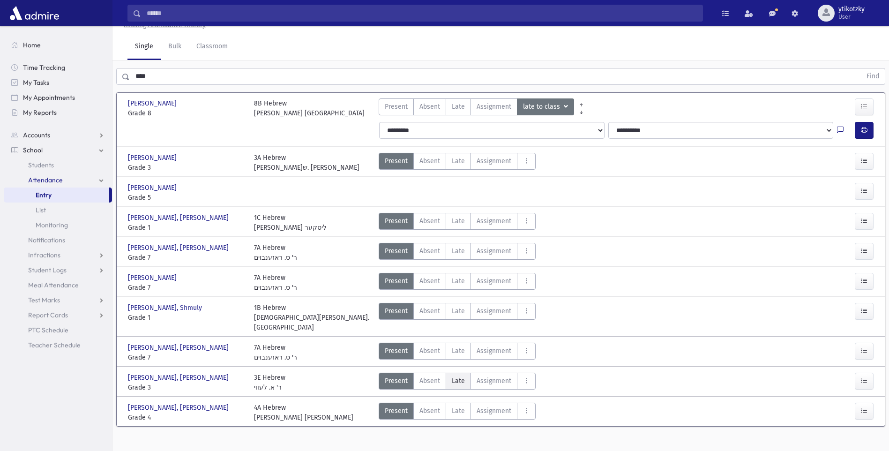
click at [460, 376] on span "Late" at bounding box center [458, 381] width 13 height 10
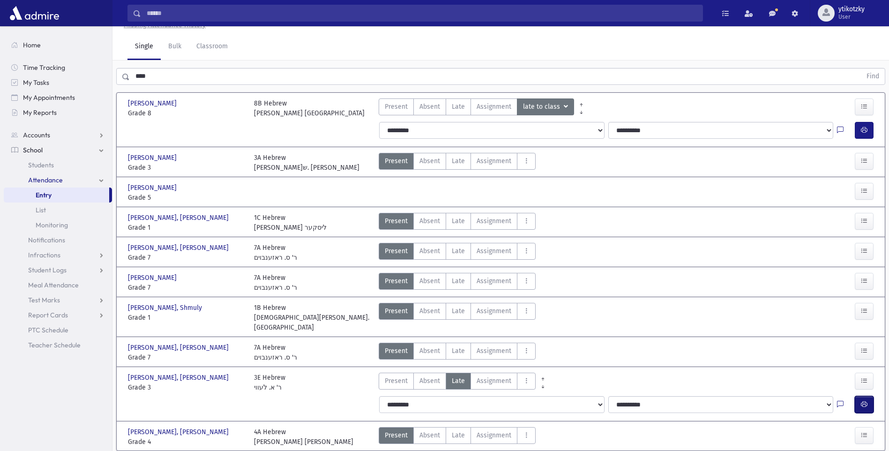
click at [865, 400] on icon "button" at bounding box center [864, 404] width 7 height 8
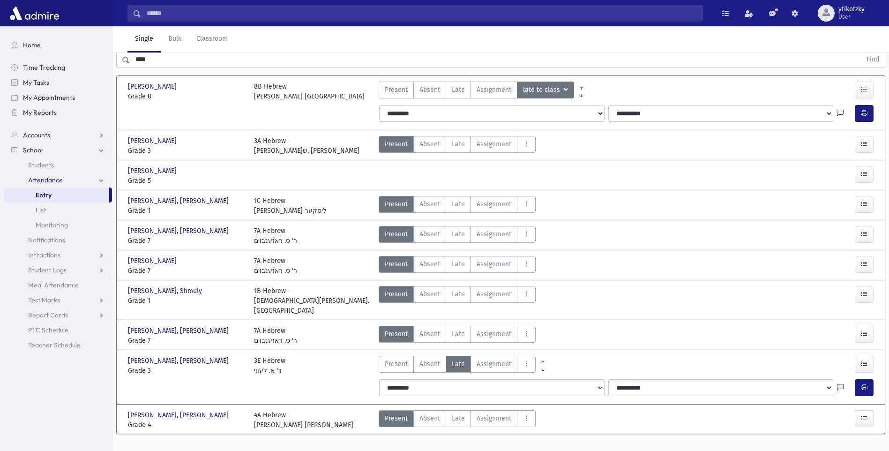
scroll to position [58, 0]
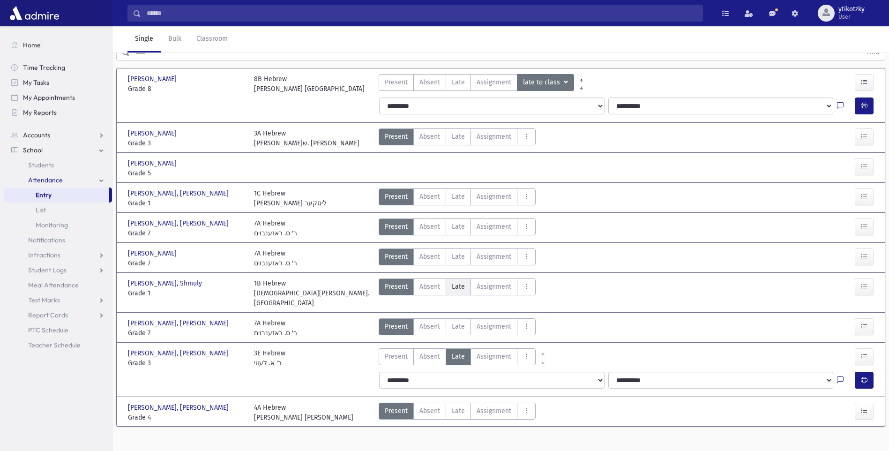
click at [463, 287] on span "Late" at bounding box center [458, 287] width 13 height 10
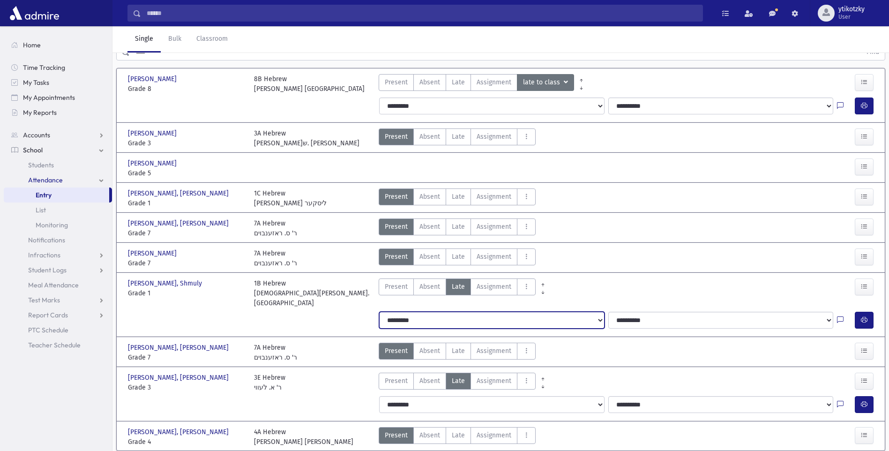
click at [441, 312] on select "**********" at bounding box center [491, 320] width 225 height 17
click at [446, 313] on select "**********" at bounding box center [491, 320] width 225 height 17
select select "*******"
click at [379, 312] on select "**********" at bounding box center [491, 320] width 225 height 17
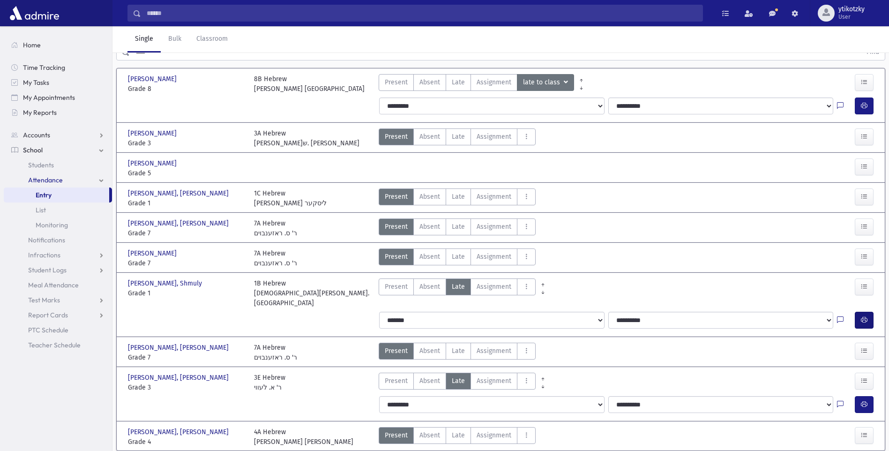
click at [855, 312] on div "**********" at bounding box center [626, 320] width 502 height 17
drag, startPoint x: 855, startPoint y: 309, endPoint x: 861, endPoint y: 310, distance: 6.6
click at [861, 316] on icon "button" at bounding box center [864, 320] width 7 height 8
click at [381, 284] on label "Present P" at bounding box center [396, 286] width 35 height 17
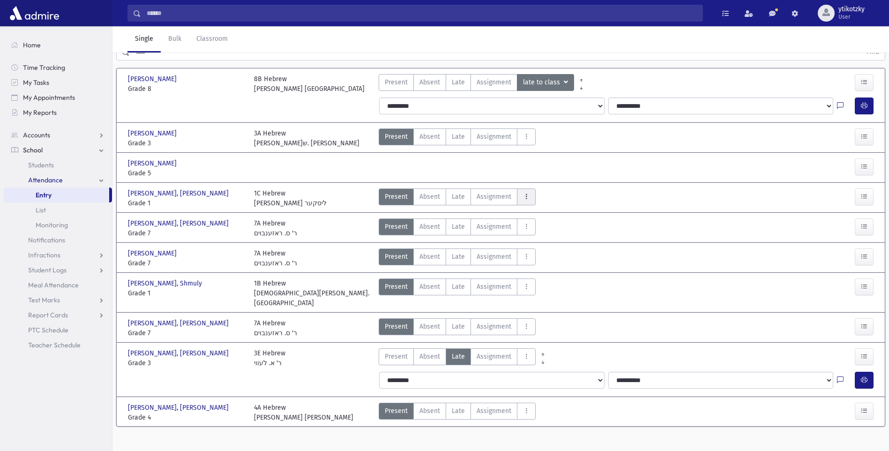
drag, startPoint x: 467, startPoint y: 195, endPoint x: 520, endPoint y: 195, distance: 52.5
click at [468, 195] on label "Late Late" at bounding box center [458, 196] width 25 height 17
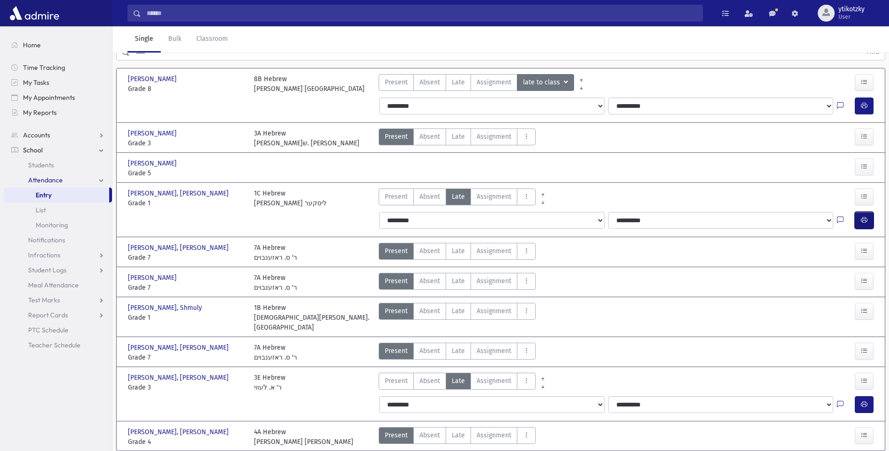
click at [862, 219] on icon "button" at bounding box center [864, 220] width 7 height 8
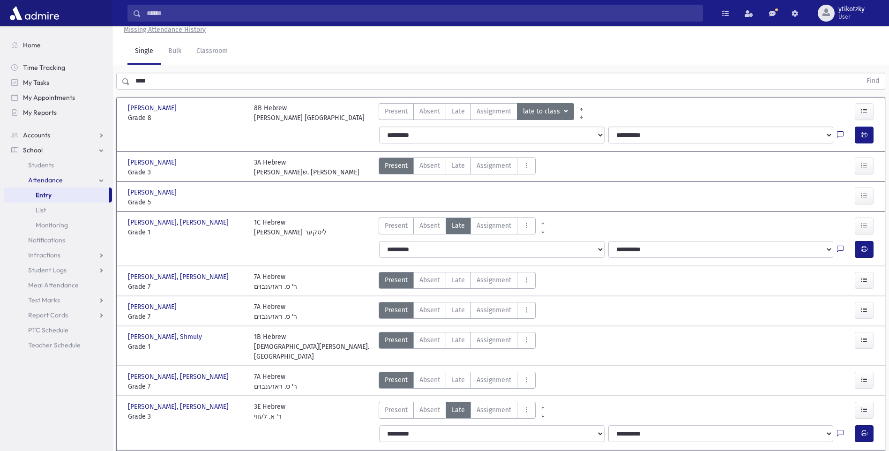
scroll to position [0, 0]
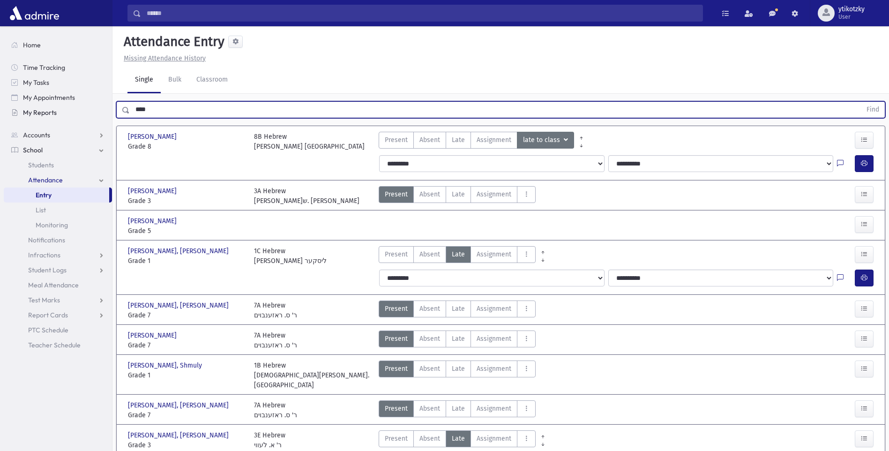
drag, startPoint x: 159, startPoint y: 115, endPoint x: 84, endPoint y: 111, distance: 74.6
click at [87, 112] on div "Search Results All Accounts" at bounding box center [444, 271] width 889 height 543
type input "*****"
click at [861, 102] on button "Find" at bounding box center [873, 110] width 24 height 16
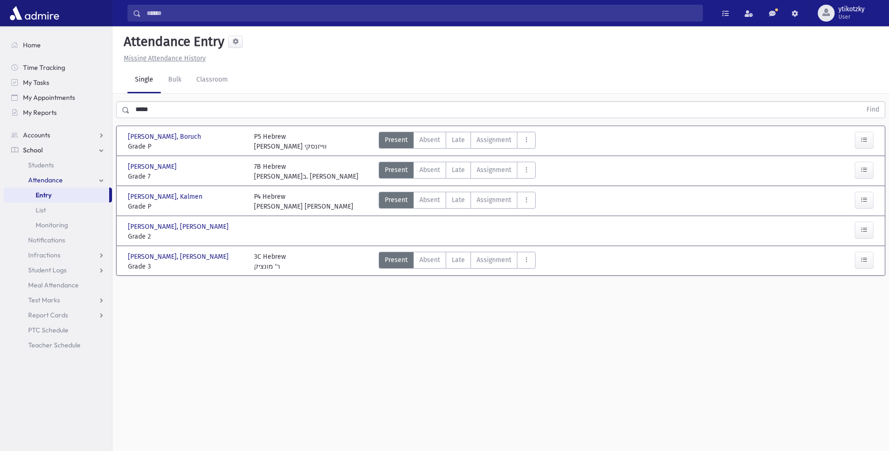
click at [854, 228] on div at bounding box center [847, 232] width 63 height 20
click at [863, 231] on icon "button" at bounding box center [864, 230] width 7 height 8
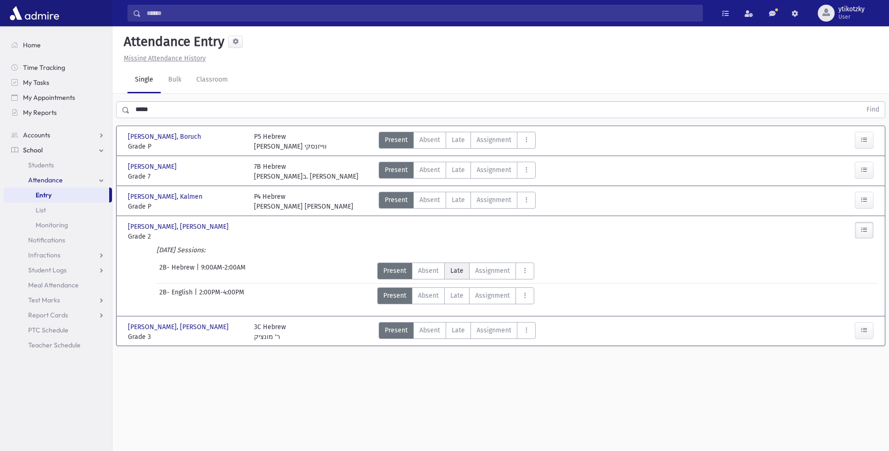
click at [455, 278] on label "Late Late" at bounding box center [456, 271] width 25 height 17
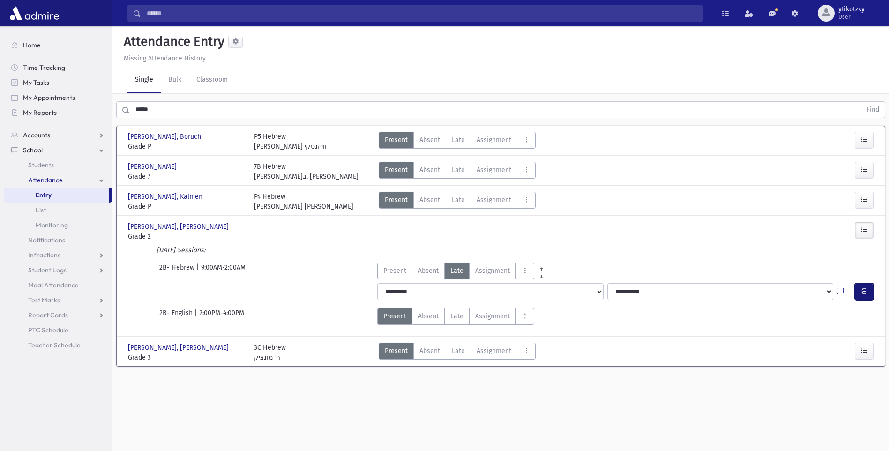
click at [863, 292] on icon "button" at bounding box center [864, 291] width 7 height 8
